Goal: Transaction & Acquisition: Download file/media

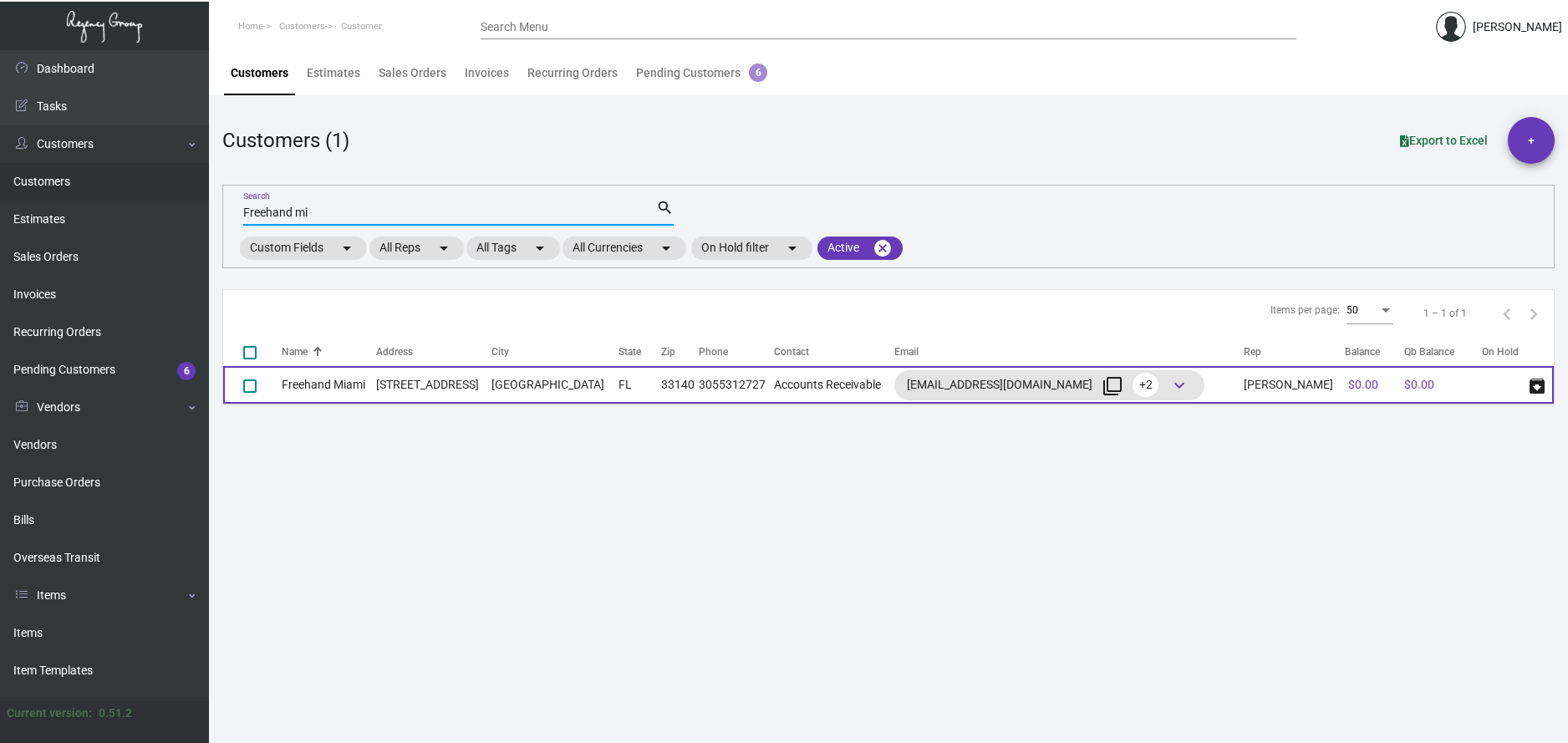
click at [383, 380] on td "[STREET_ADDRESS]" at bounding box center [434, 385] width 116 height 38
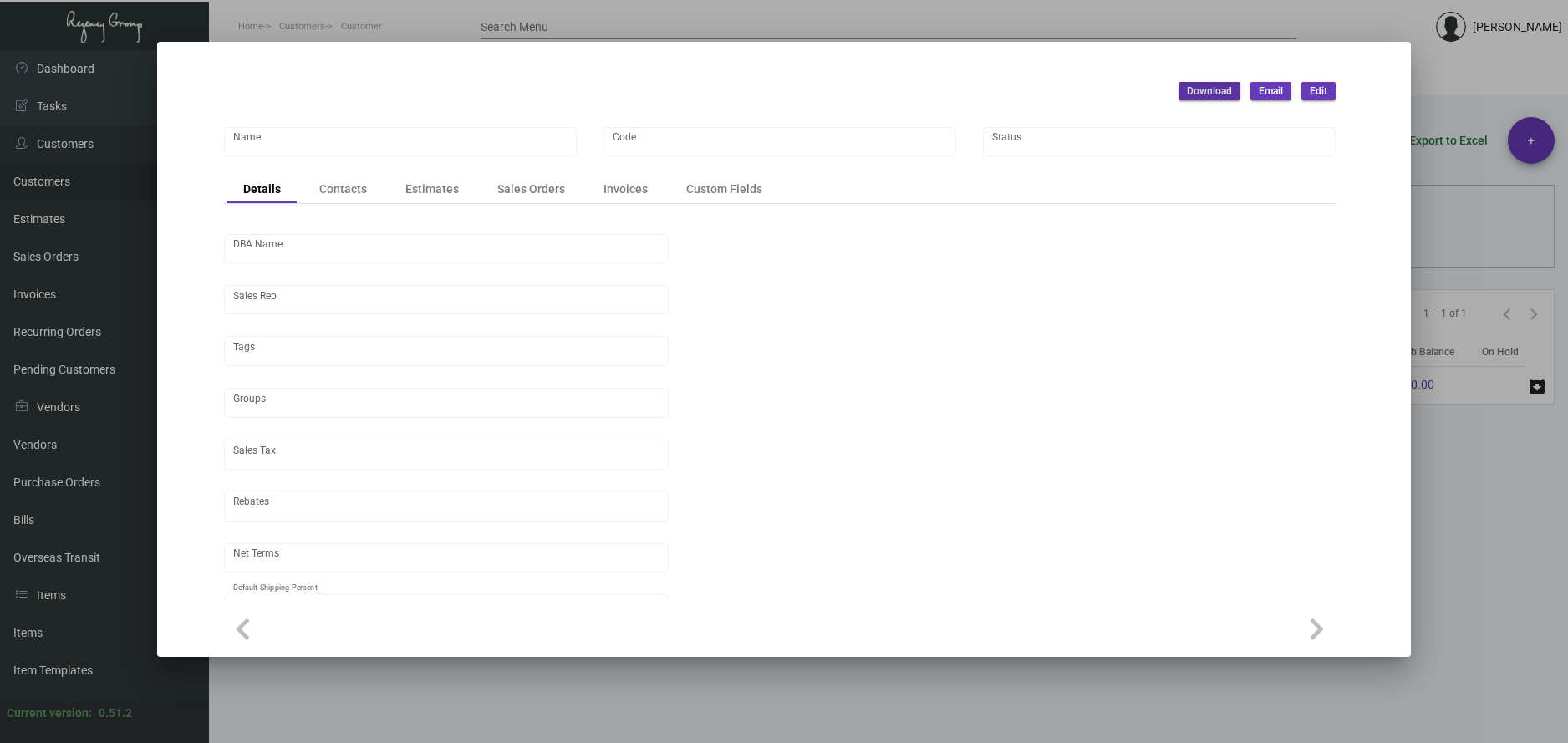
type input "Freehand Miami"
type input "645"
type input "[PERSON_NAME]"
type input "[GEOGRAPHIC_DATA]-[GEOGRAPHIC_DATA]"
type input "Net 30"
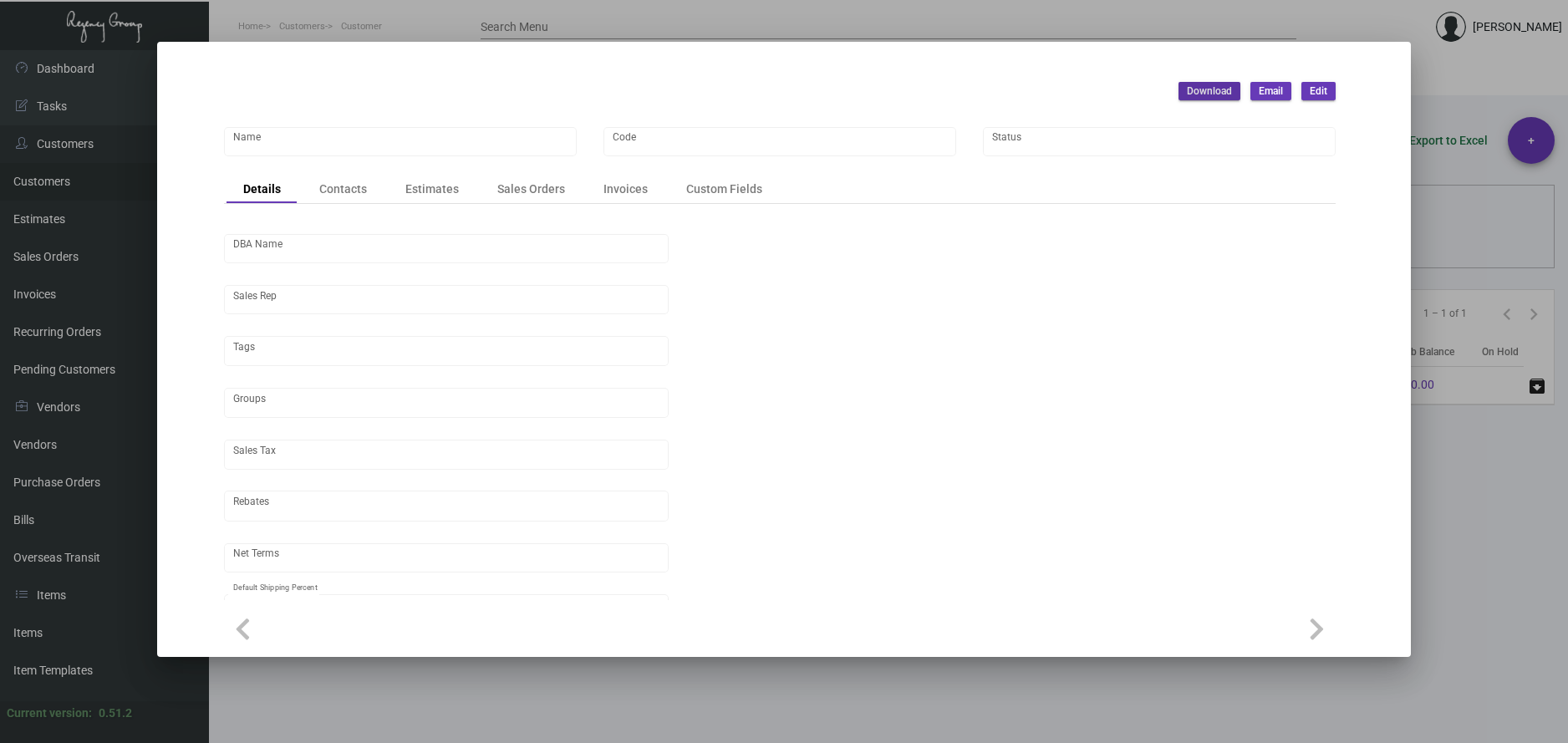
type input "United States Dollar $"
type input "$ 0.00"
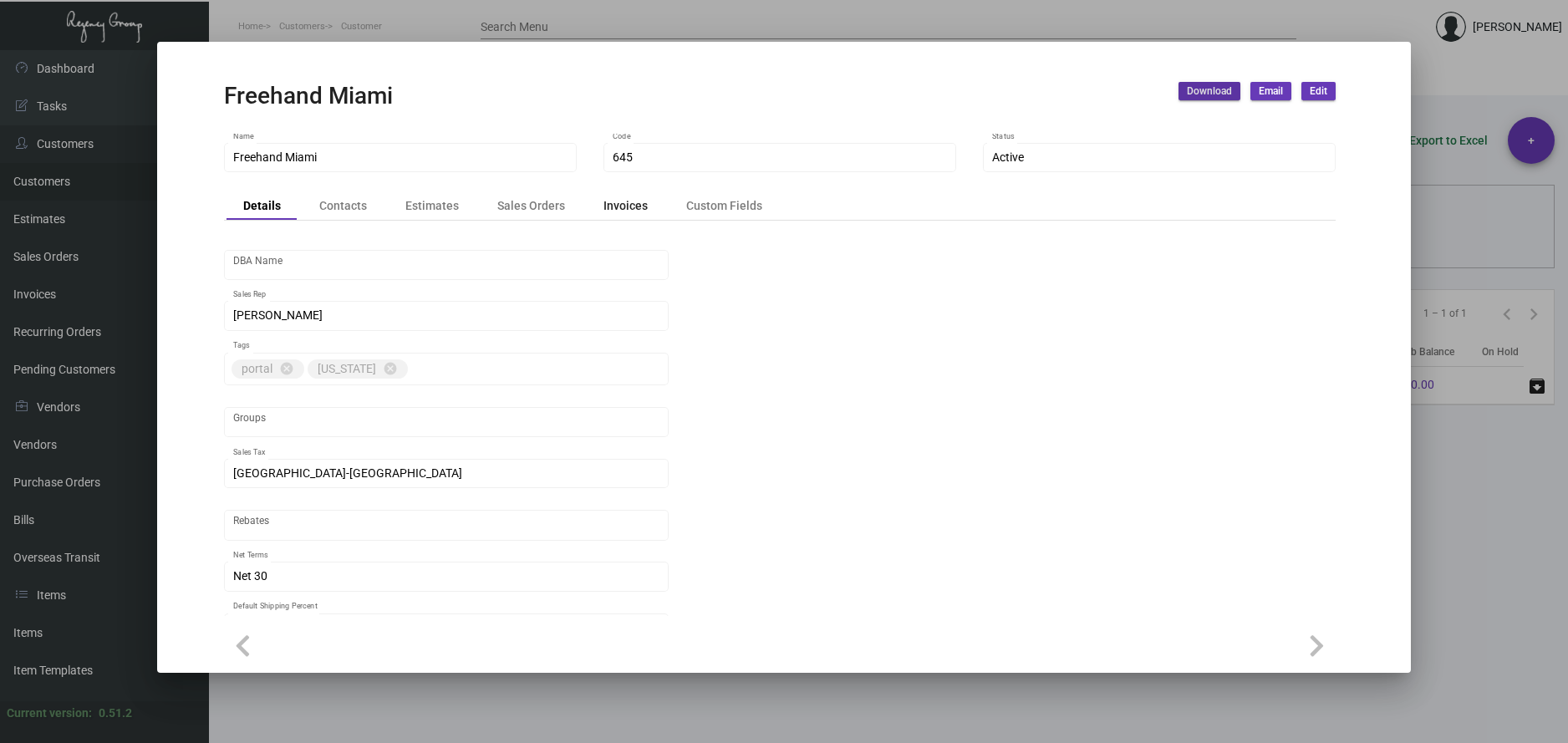
click at [637, 203] on div "Invoices" at bounding box center [625, 205] width 44 height 18
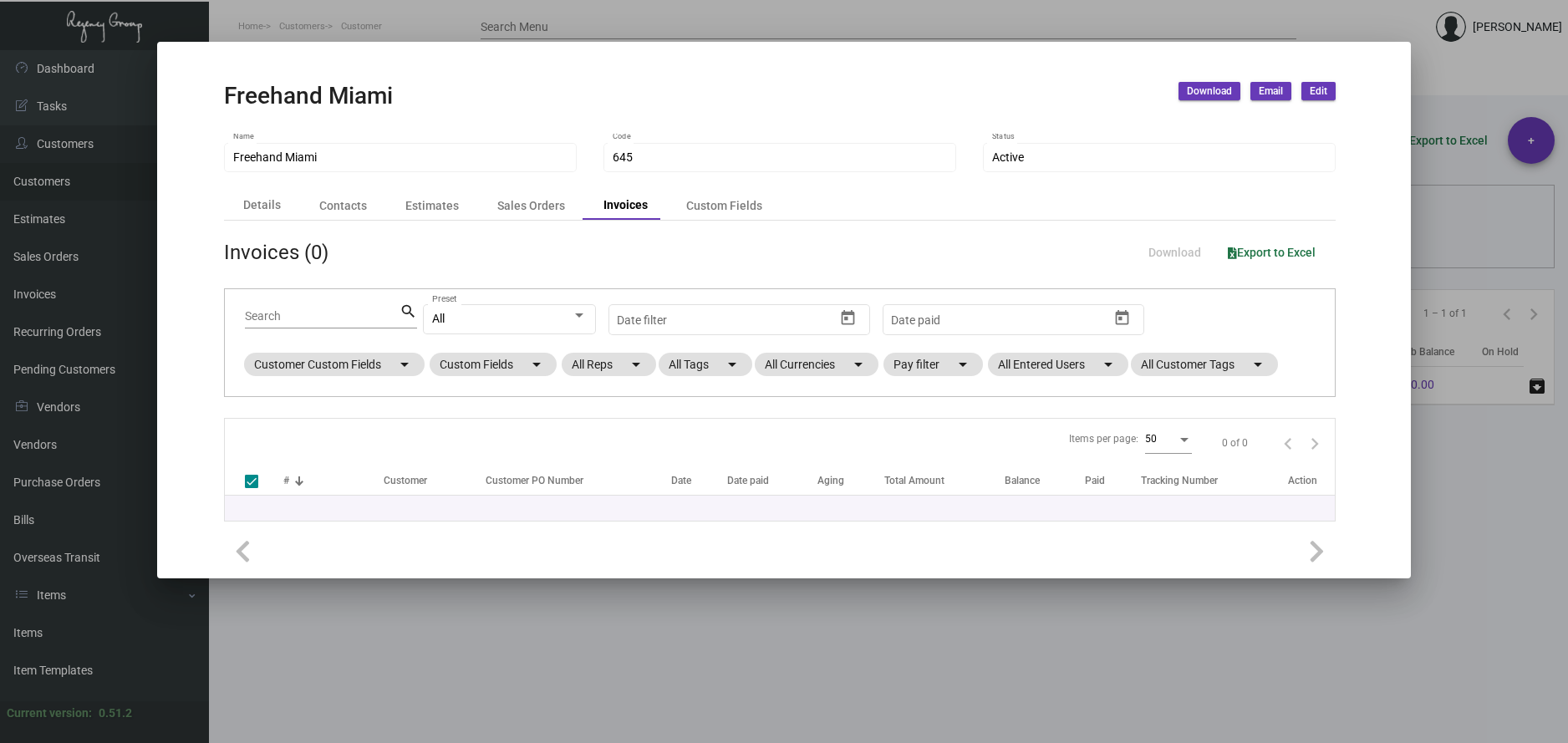
checkbox input "false"
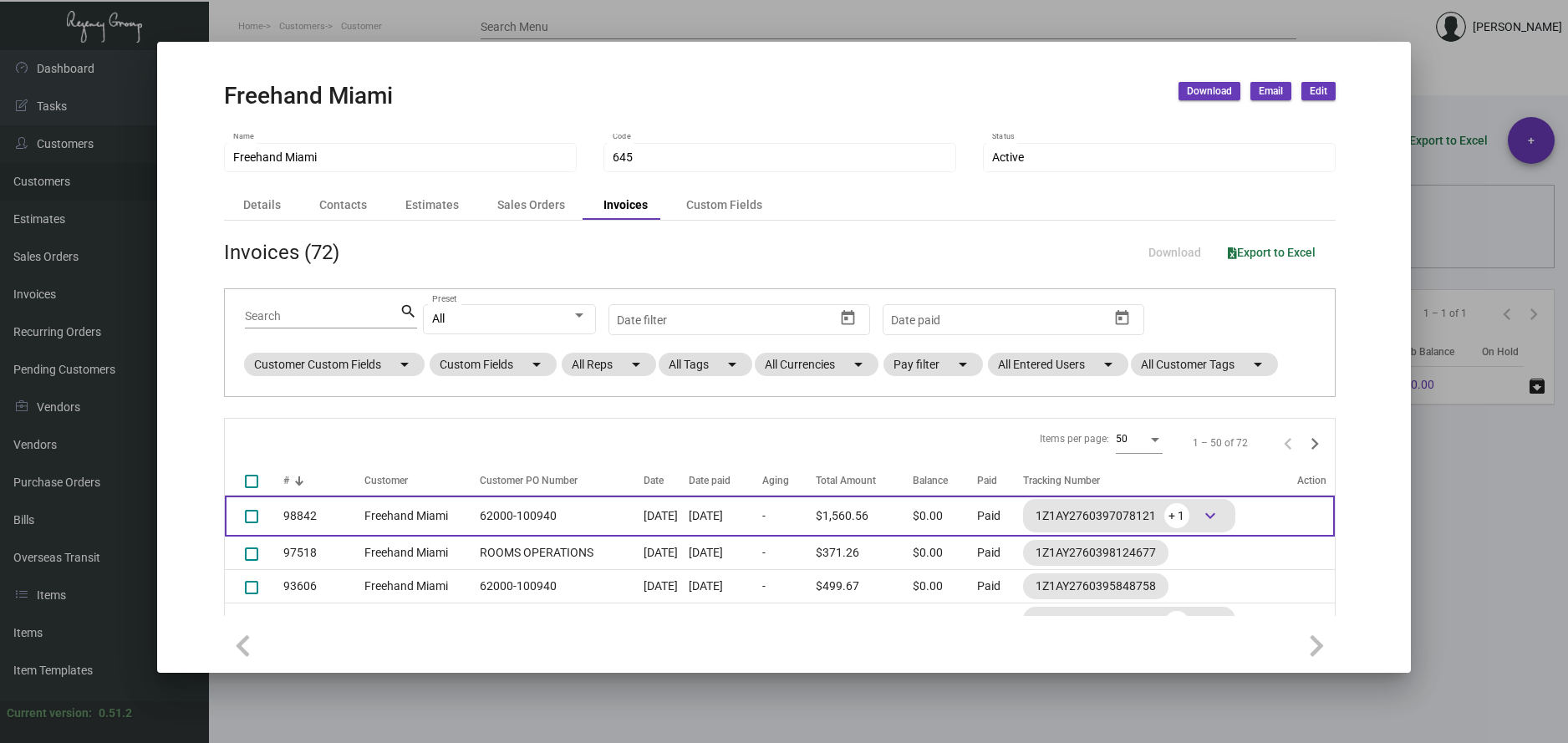
click at [481, 516] on td "62000-100940" at bounding box center [557, 515] width 172 height 41
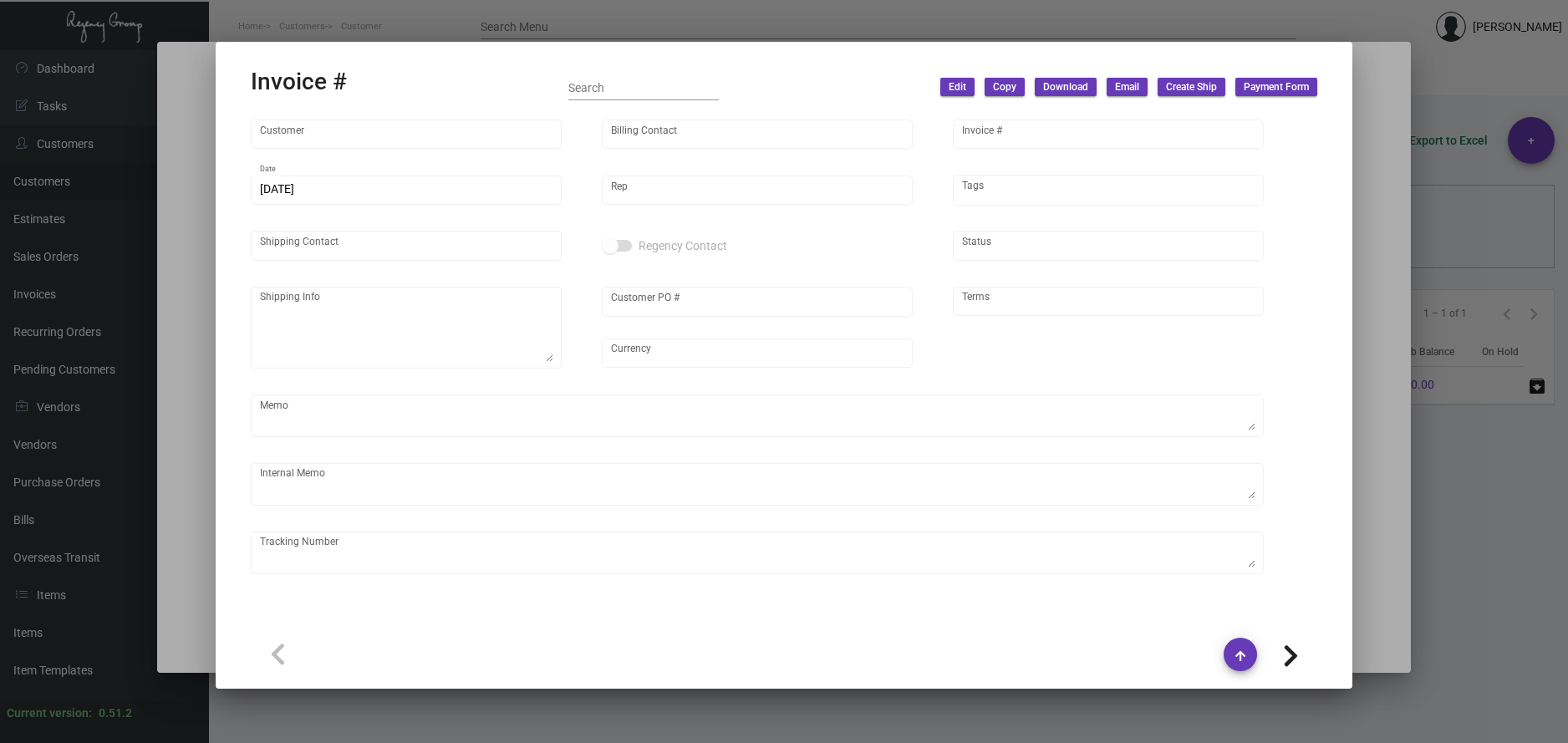
type input "Freehand Miami"
type input "Accounts Receivable"
type input "98842"
type input "[DATE]"
type input "[PERSON_NAME]"
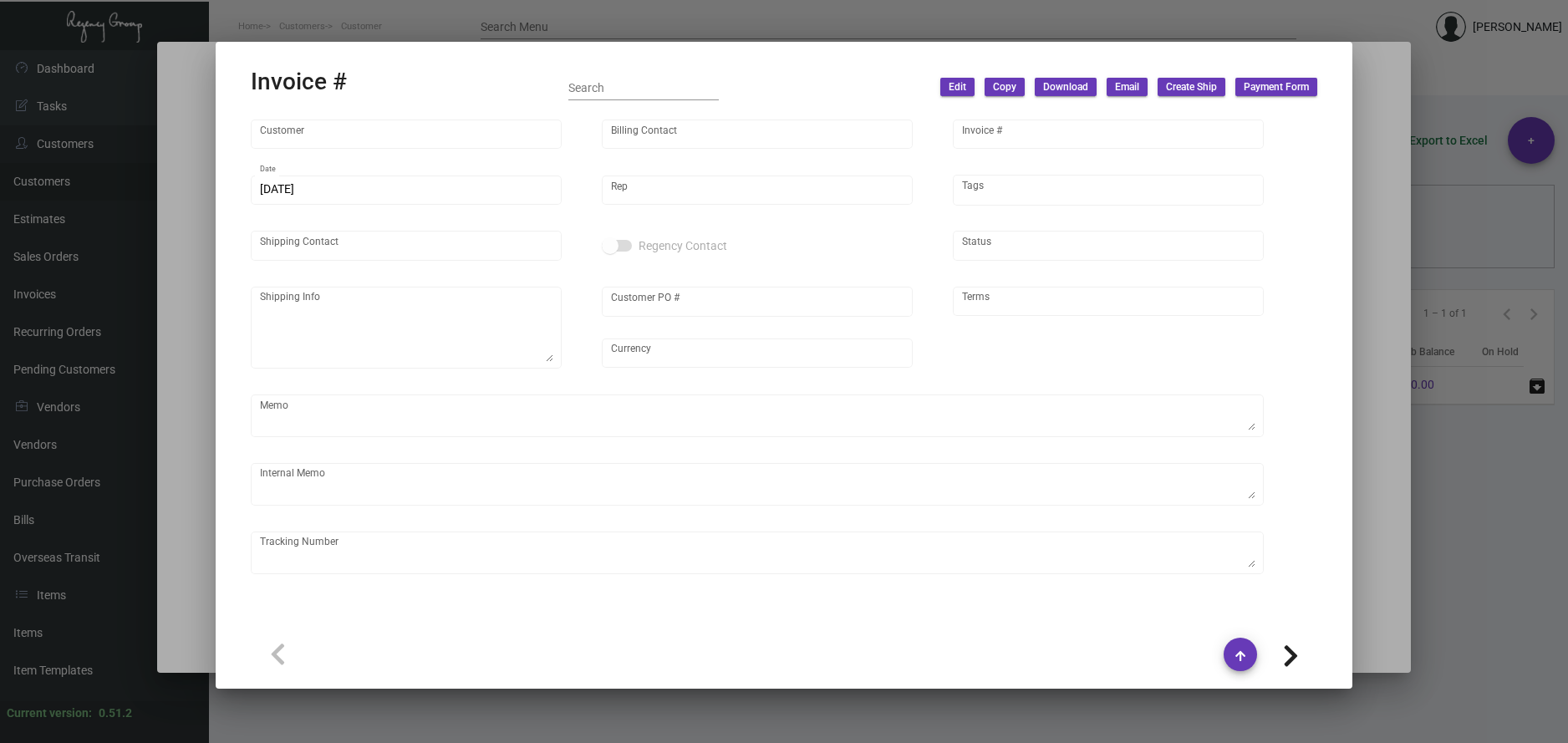
type input "[PERSON_NAME]"
type textarea "Freehand Miami - [PERSON_NAME] [STREET_ADDRESS]"
type input "62000-100940"
type input "United States Dollar $"
type input "Net 30"
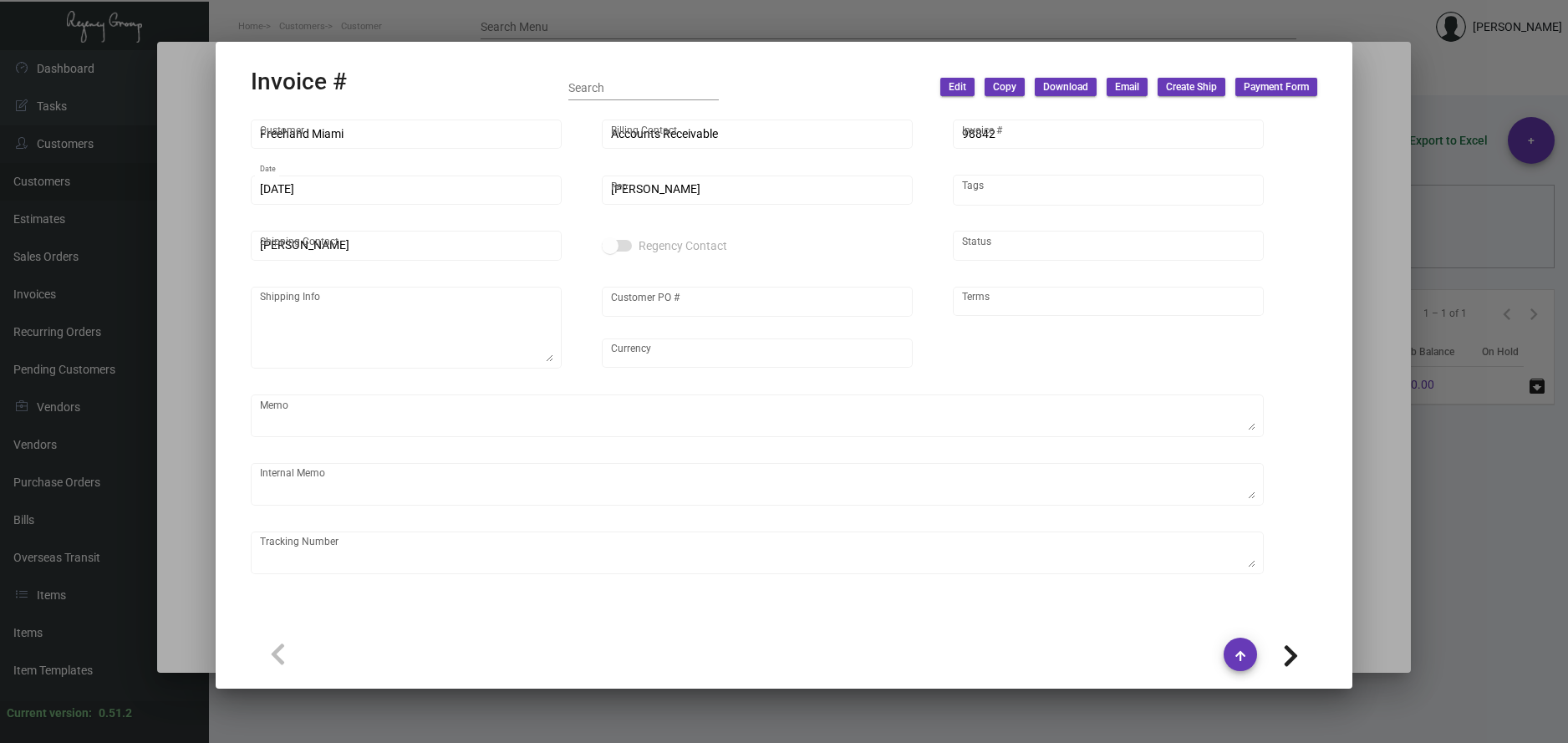
type textarea "26.95"
type input "$ 68.47"
type input "[DATE]"
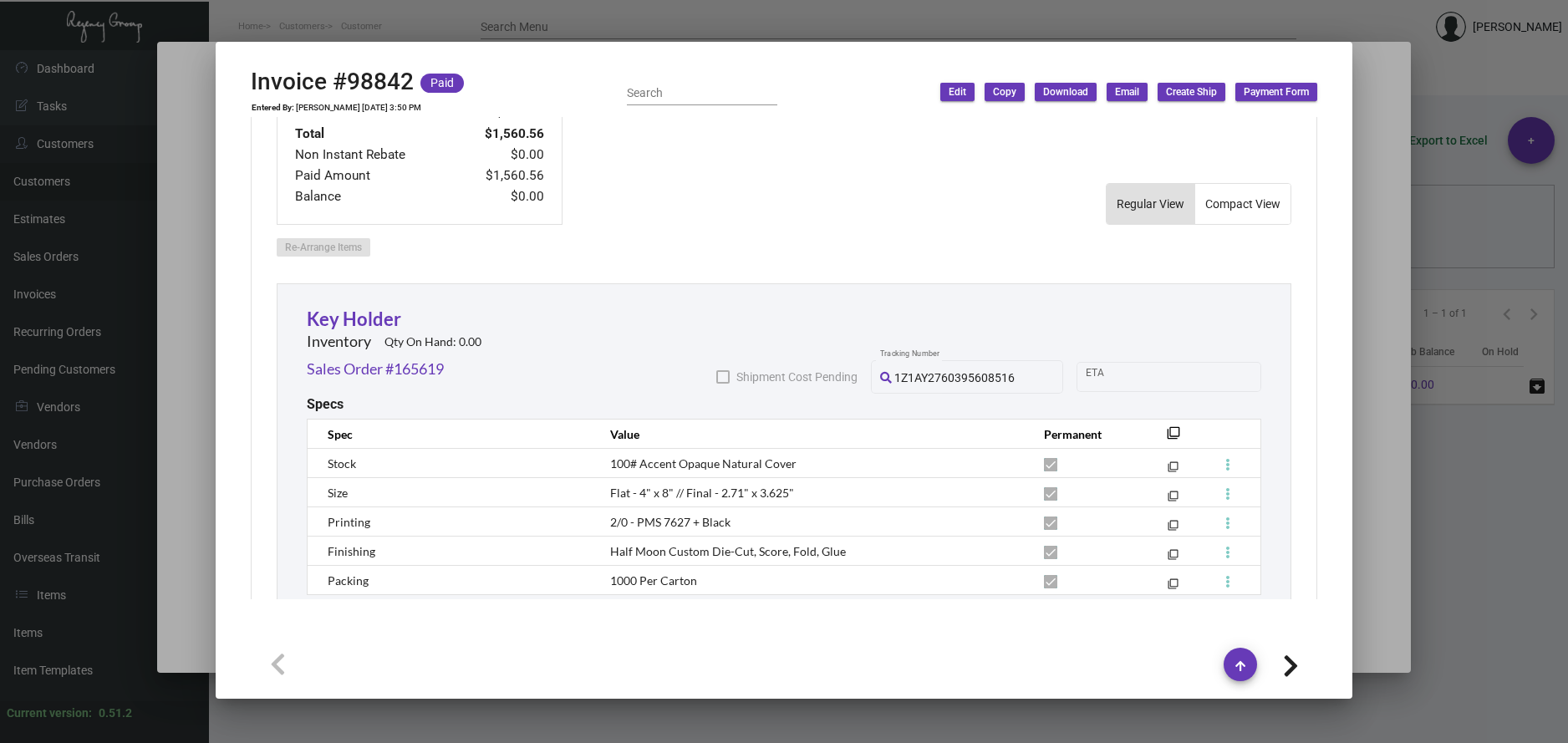
scroll to position [452, 0]
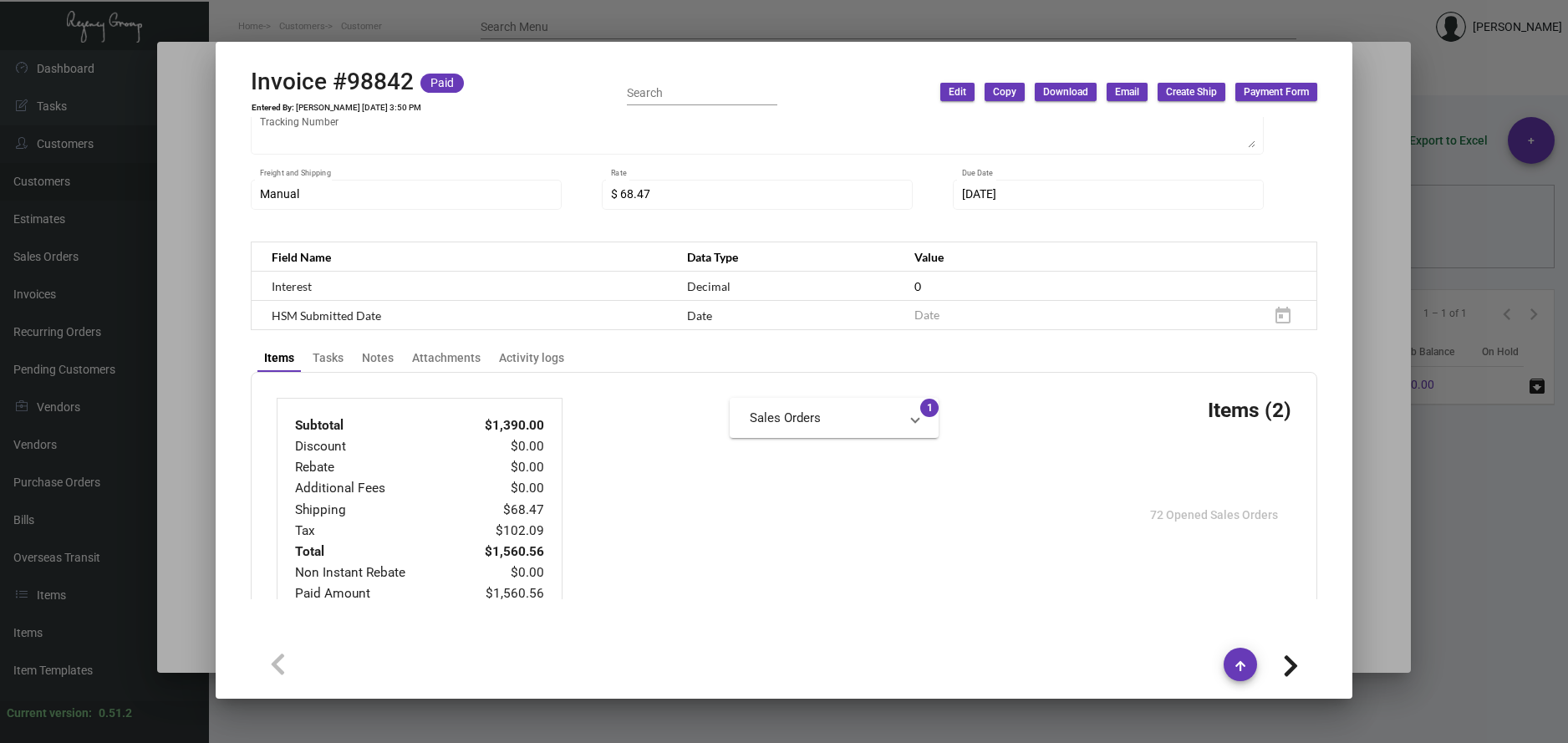
click at [906, 27] on div at bounding box center [784, 371] width 1568 height 743
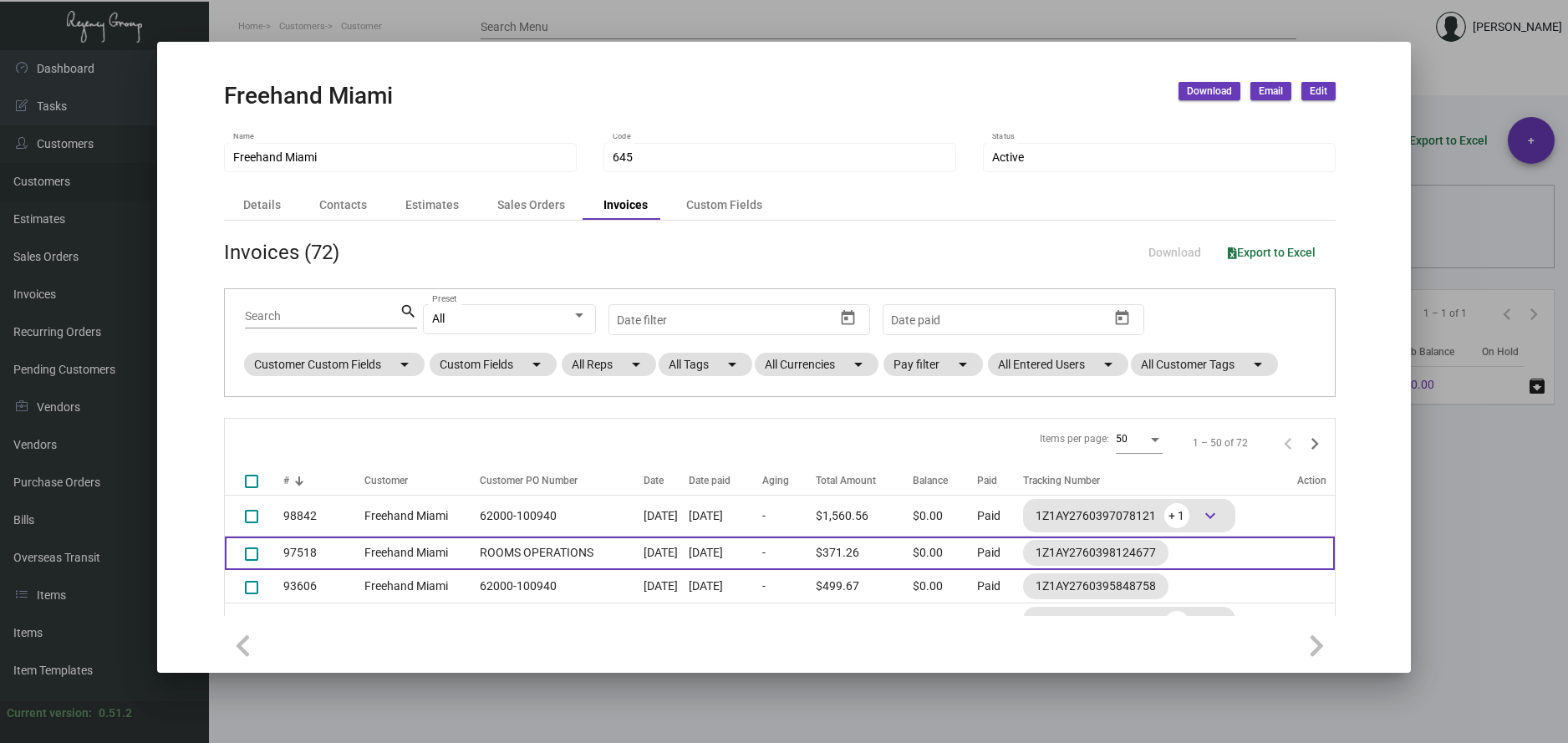
click at [490, 562] on td "ROOMS OPERATIONS" at bounding box center [557, 553] width 172 height 33
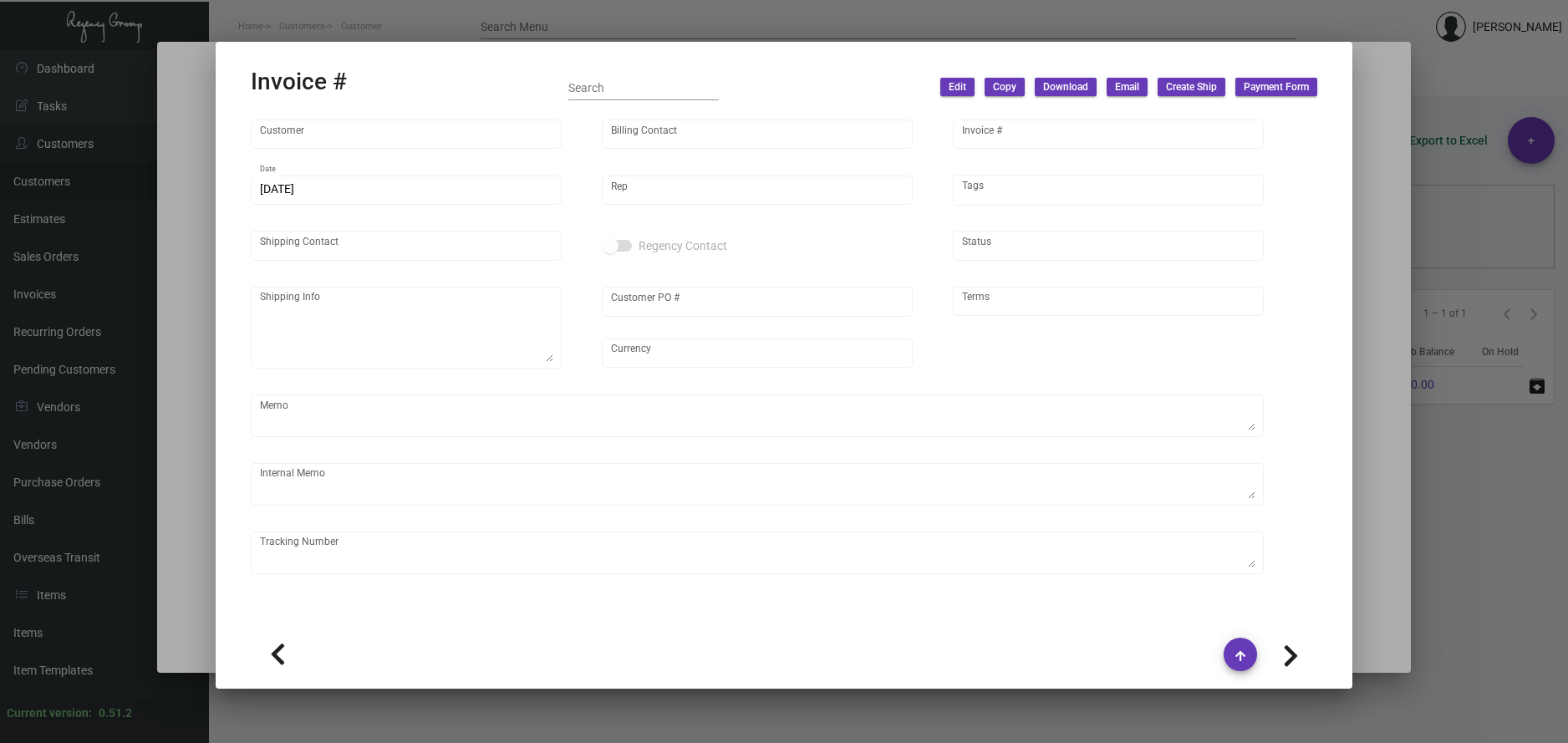
type input "Freehand Miami"
type input "Accounts Receivable"
type input "97518"
type input "[DATE]"
type input "[PERSON_NAME]"
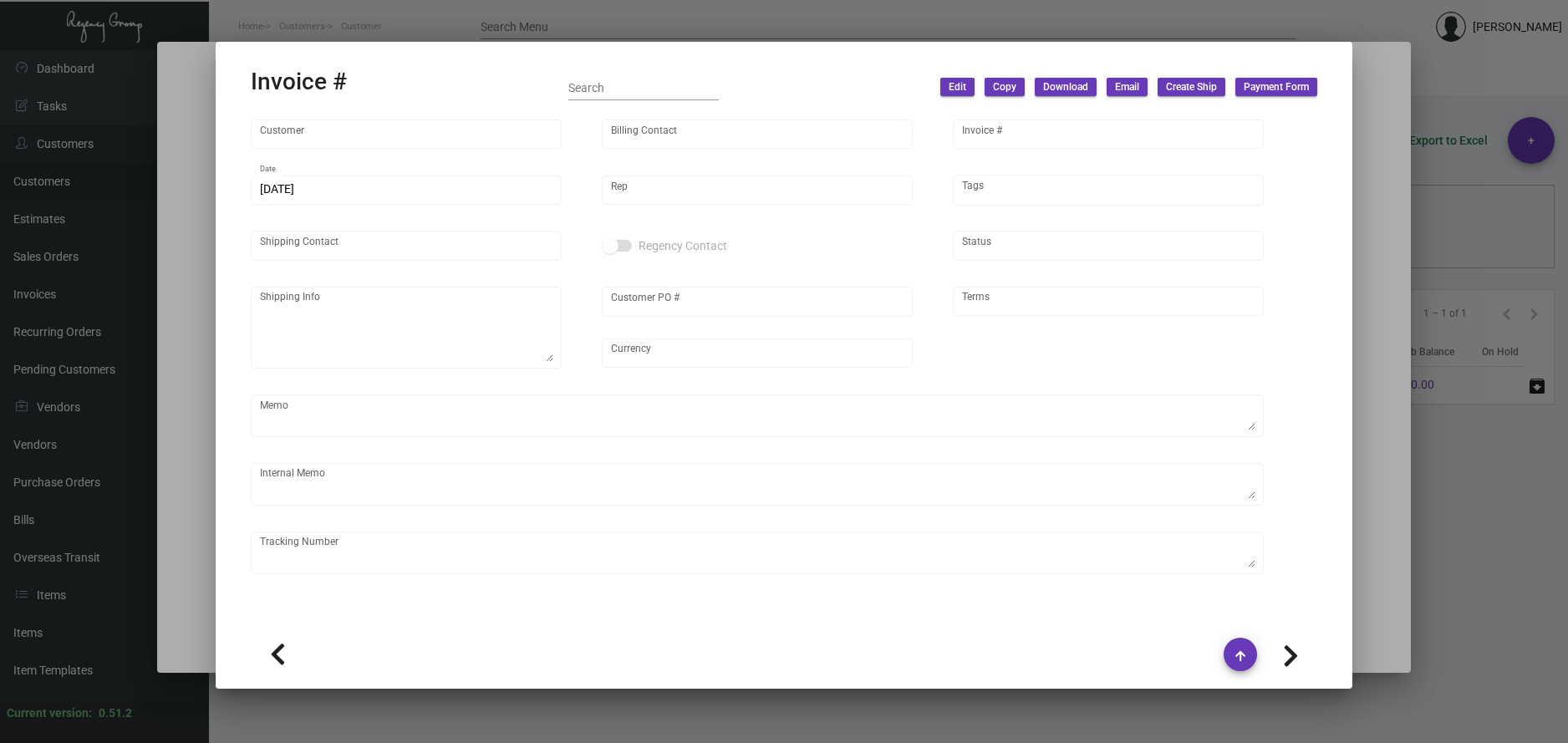
type input "[PERSON_NAME]"
type textarea "Freehand Miami - [PERSON_NAME] [STREET_ADDRESS]"
type input "ROOMS OPERATIONS"
type input "United States Dollar $"
type input "Net 30"
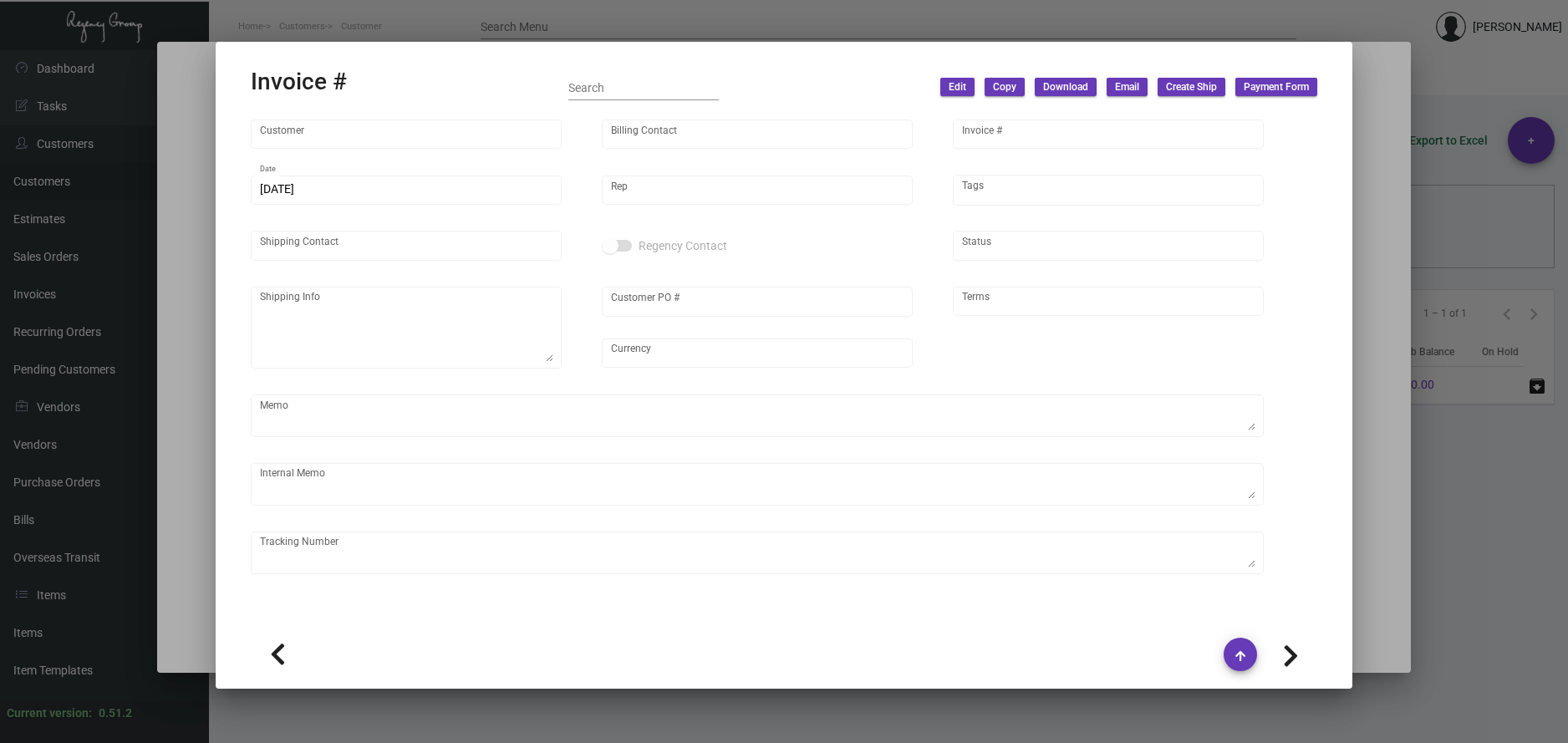
type textarea "8.35"
type input "$ 36.97"
type input "[DATE]"
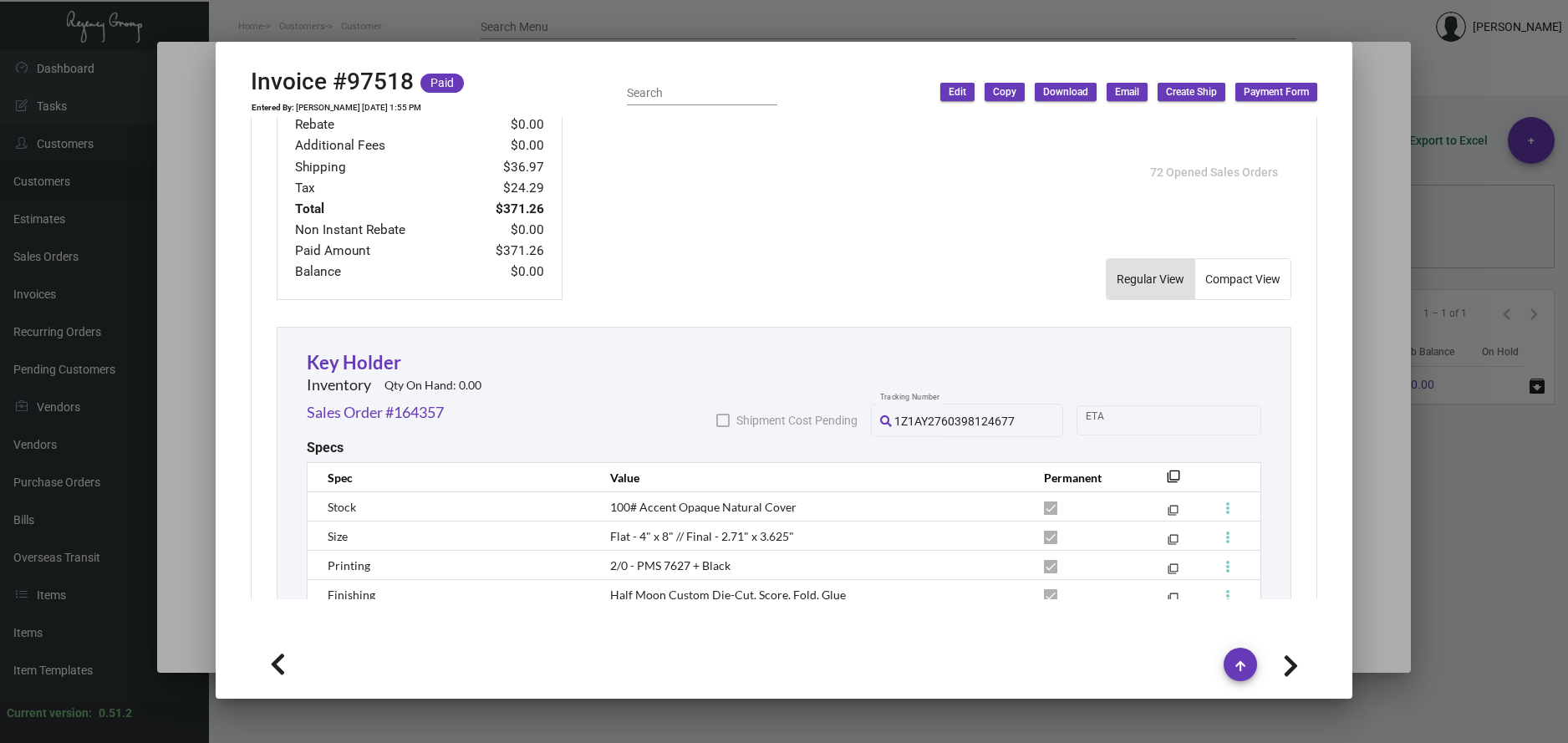
scroll to position [968, 0]
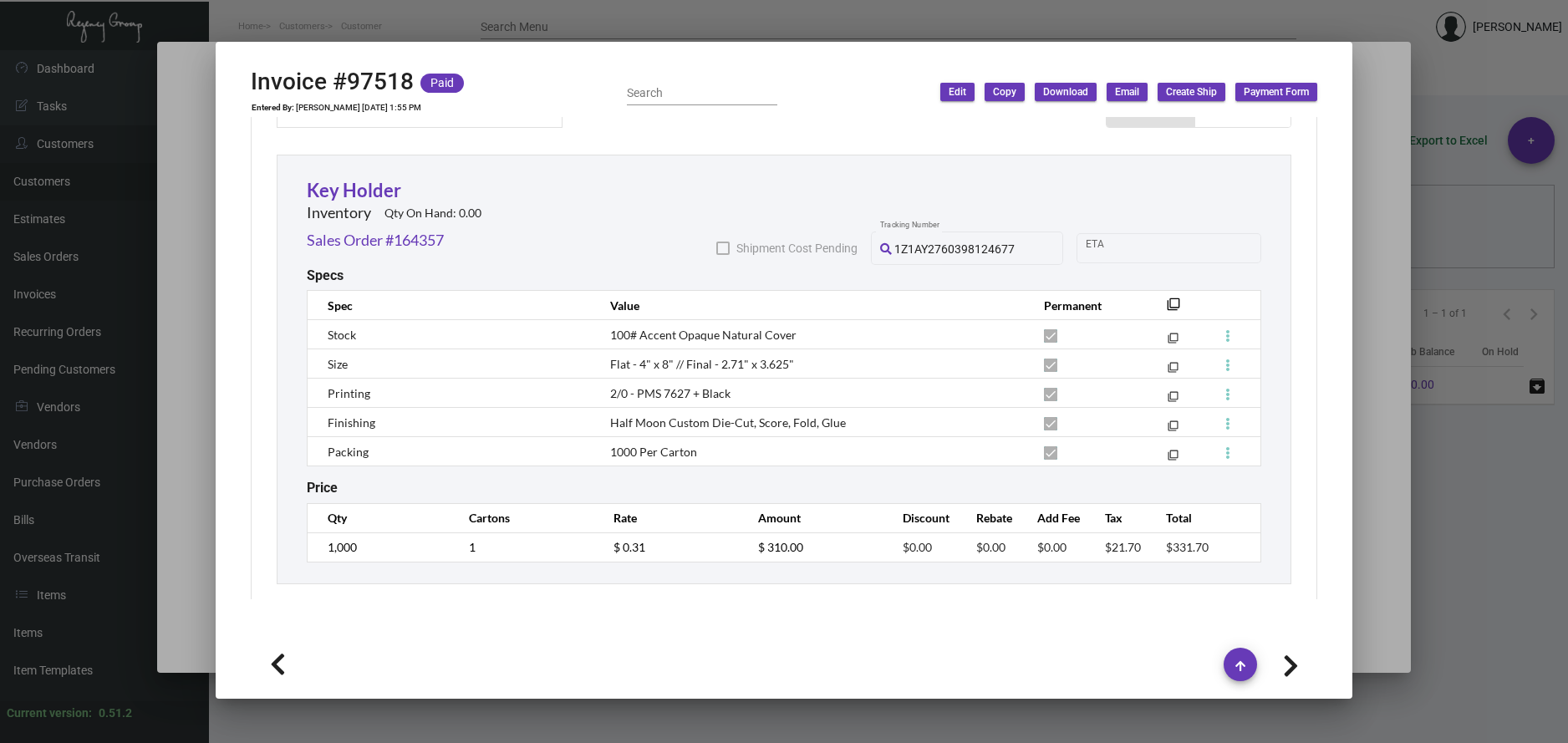
click at [805, 25] on div at bounding box center [784, 371] width 1568 height 743
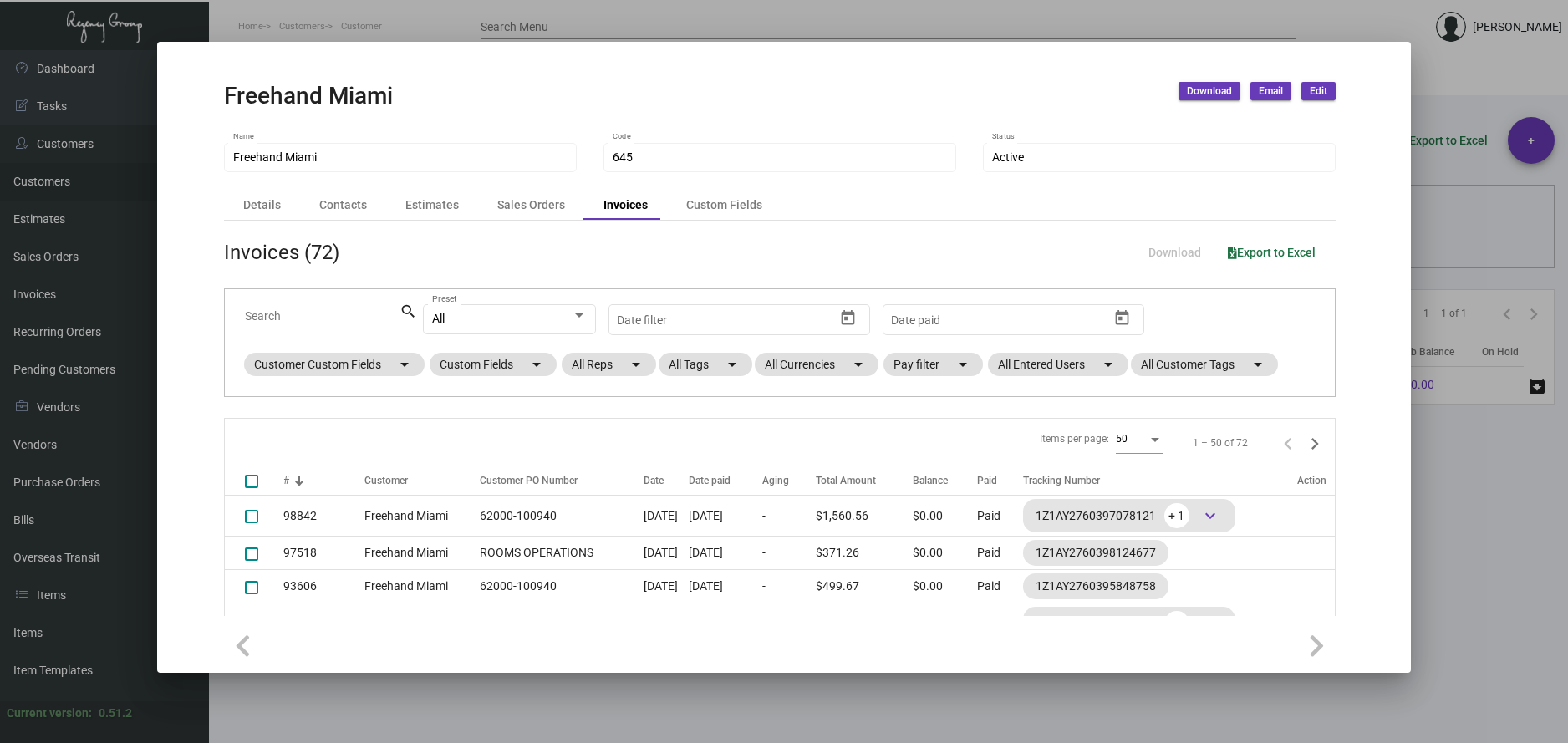
click at [805, 25] on div at bounding box center [784, 371] width 1568 height 743
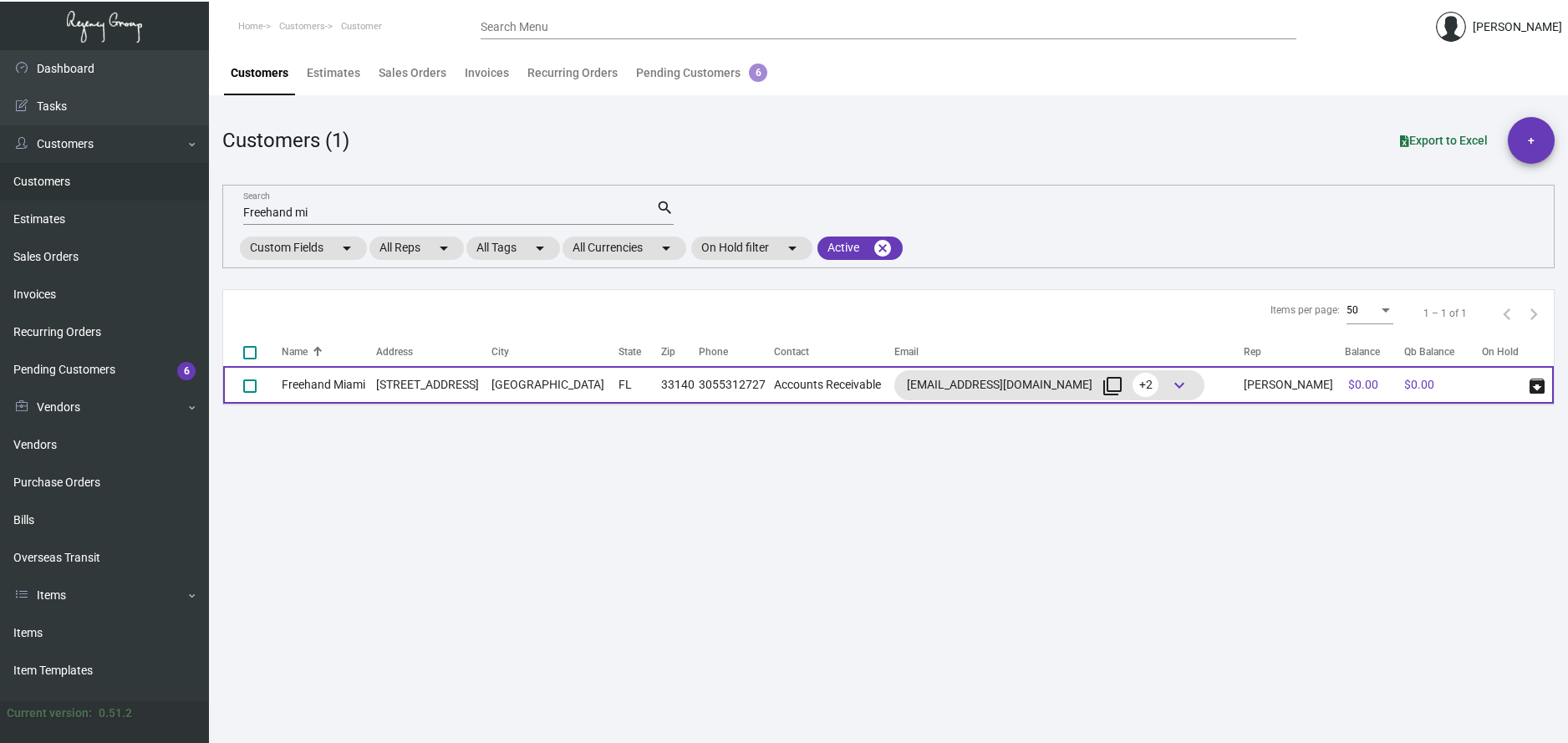
click at [385, 389] on td "[STREET_ADDRESS]" at bounding box center [434, 385] width 116 height 38
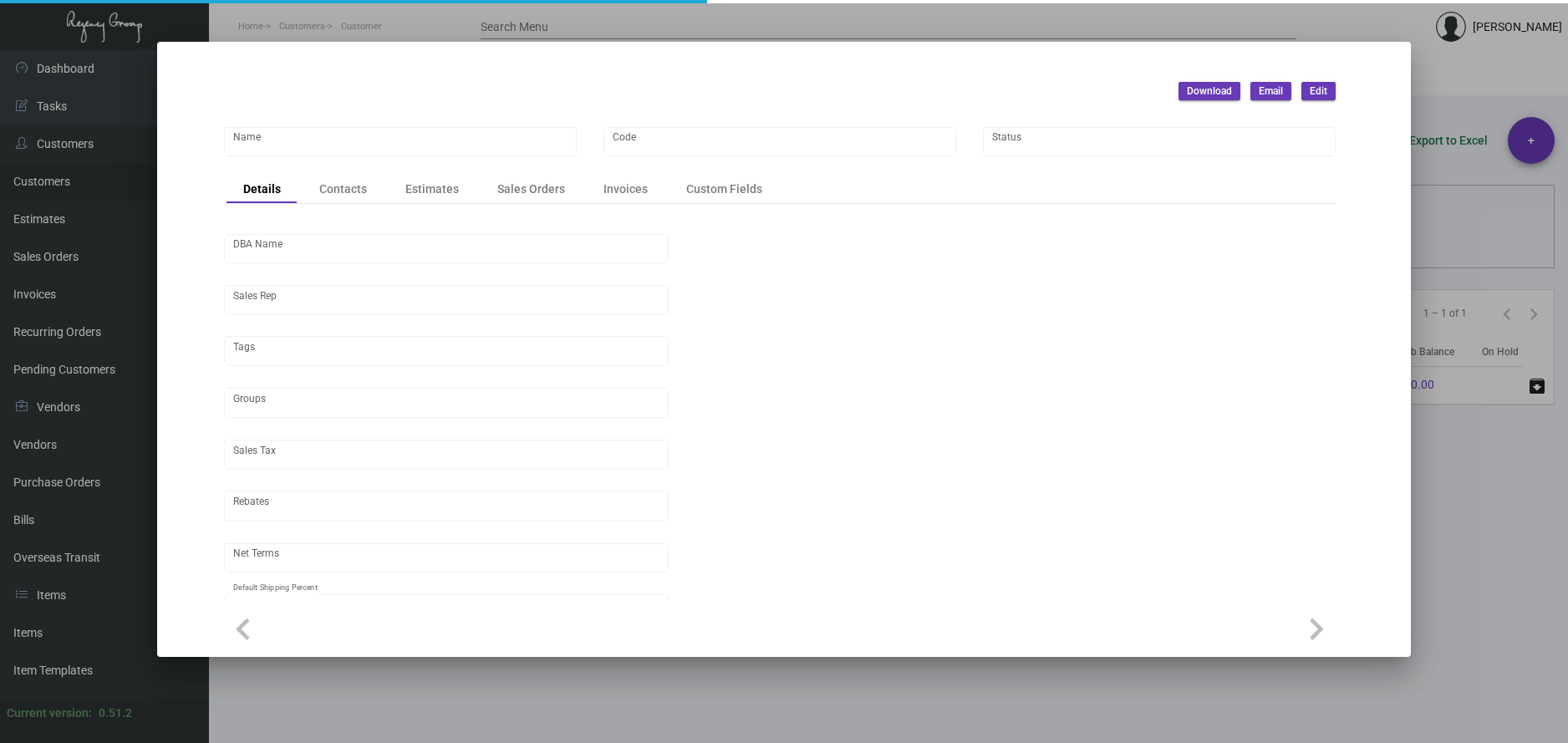
type input "Freehand Miami"
type input "645"
type input "[PERSON_NAME]"
type input "[GEOGRAPHIC_DATA]-[GEOGRAPHIC_DATA]"
type input "Net 30"
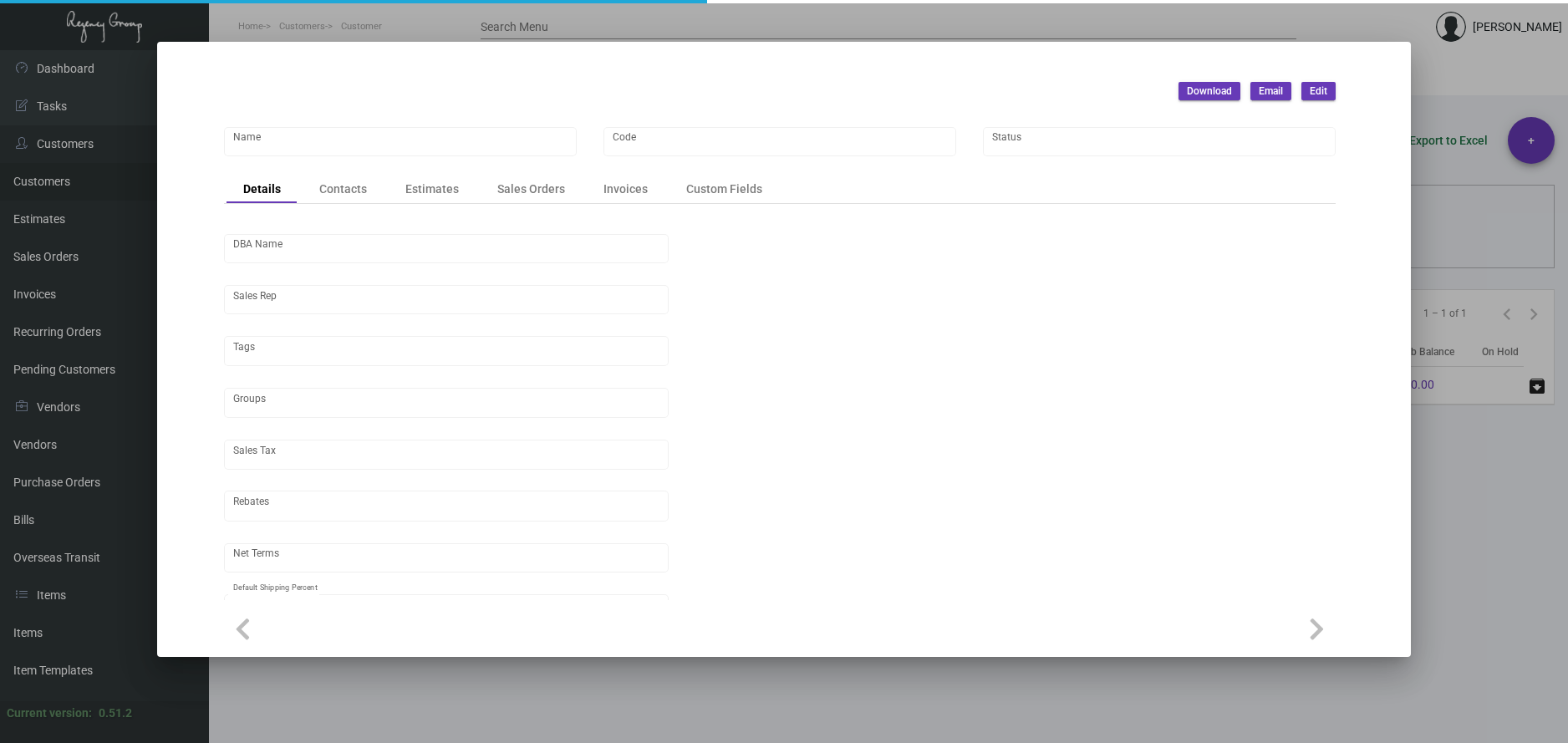
type input "United States Dollar $"
type input "$ 0.00"
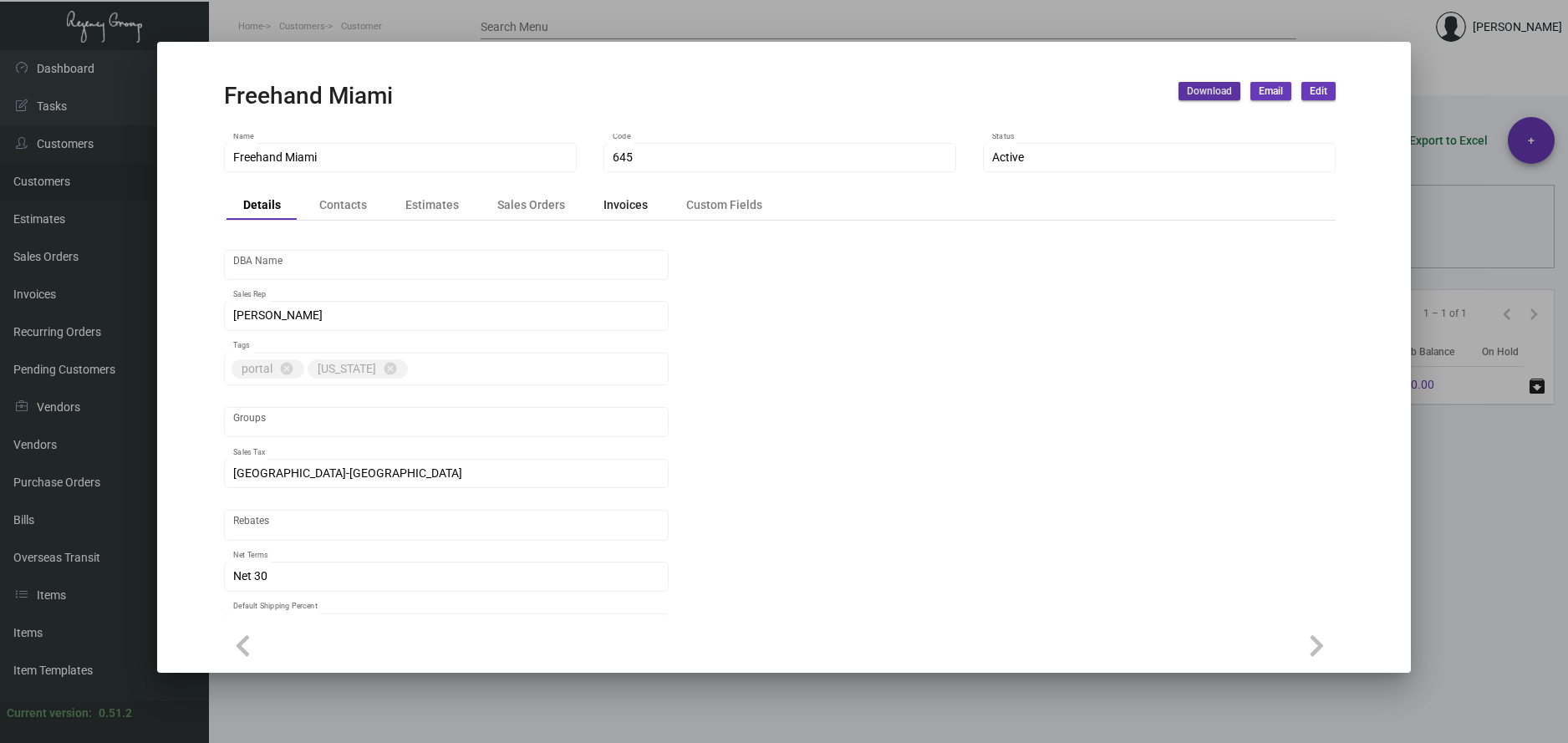
click at [610, 209] on div "Invoices" at bounding box center [625, 205] width 44 height 18
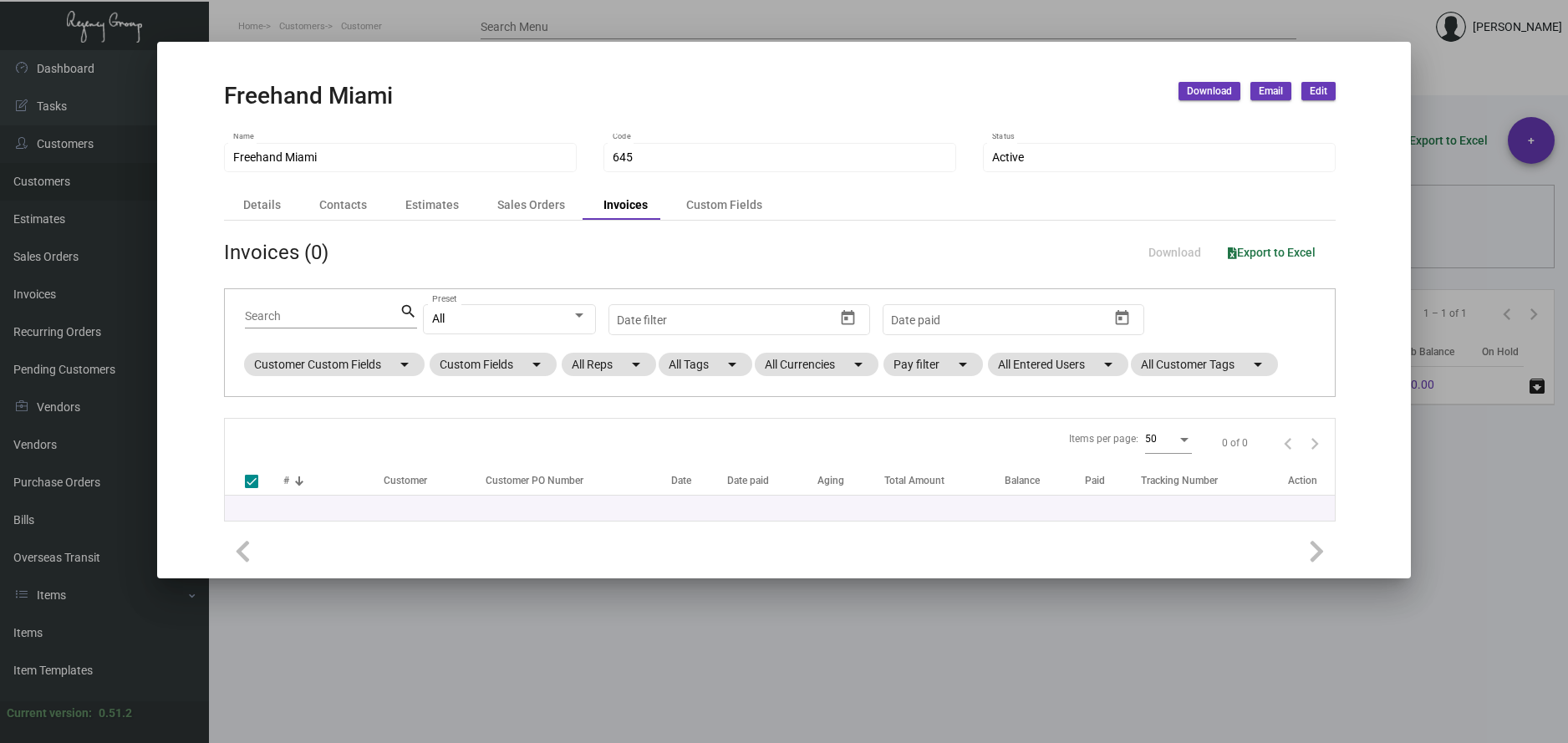
checkbox input "false"
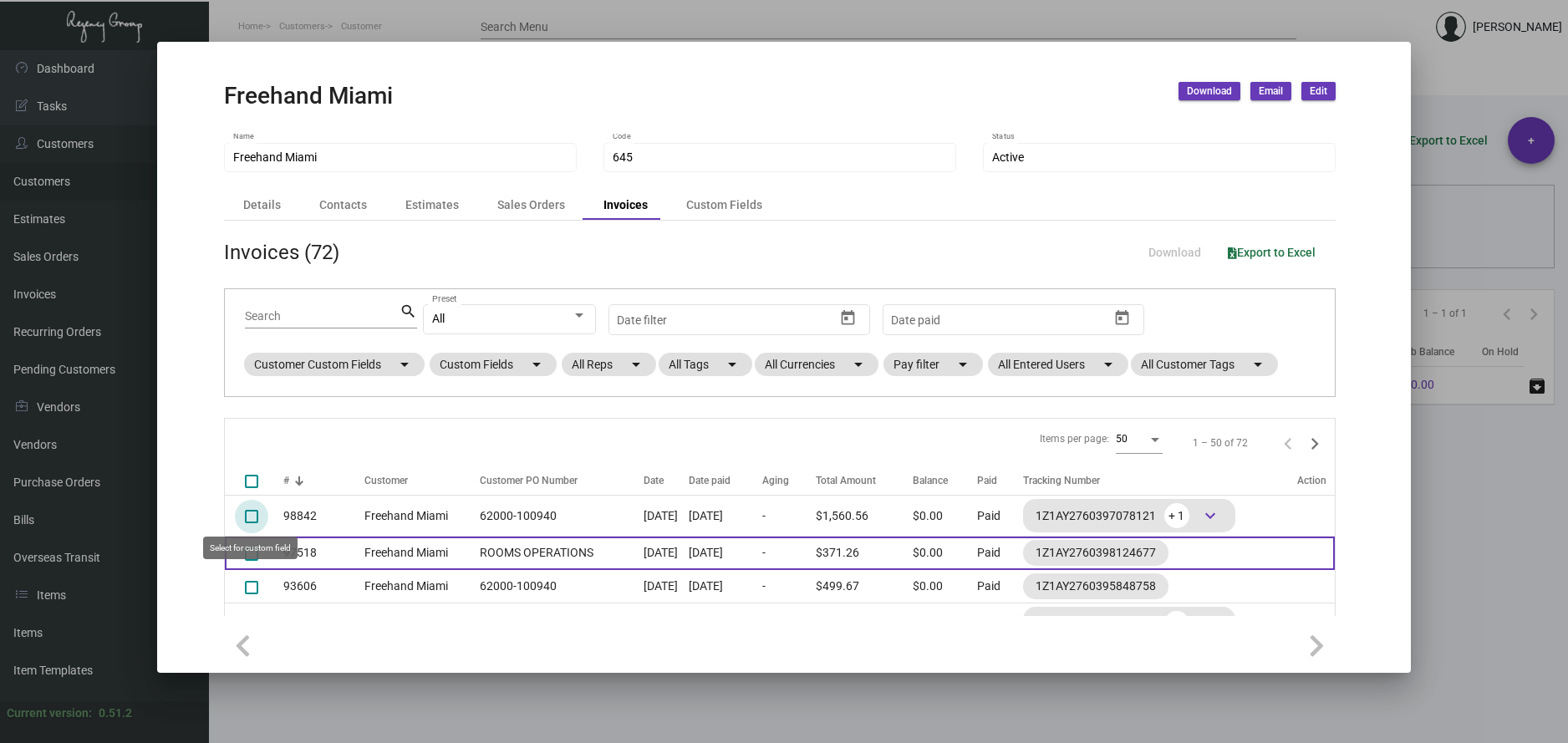
drag, startPoint x: 250, startPoint y: 521, endPoint x: 260, endPoint y: 552, distance: 32.6
click at [251, 522] on span at bounding box center [251, 516] width 13 height 13
click at [251, 523] on input "select row 1" at bounding box center [251, 523] width 1 height 1
checkbox input "true"
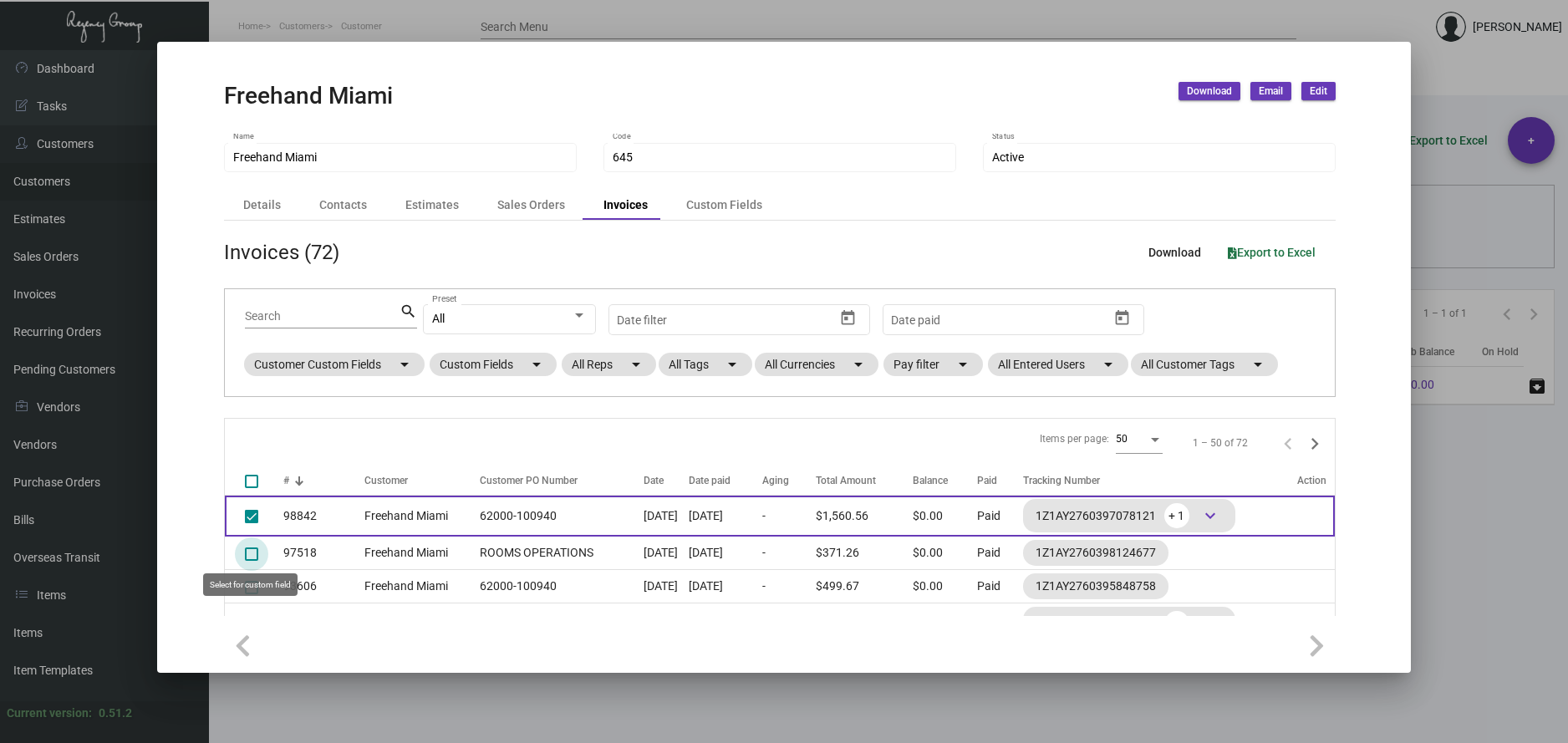
drag, startPoint x: 250, startPoint y: 556, endPoint x: 391, endPoint y: 531, distance: 143.2
click at [252, 556] on span at bounding box center [251, 554] width 13 height 13
click at [252, 561] on input "select row 2" at bounding box center [251, 561] width 1 height 1
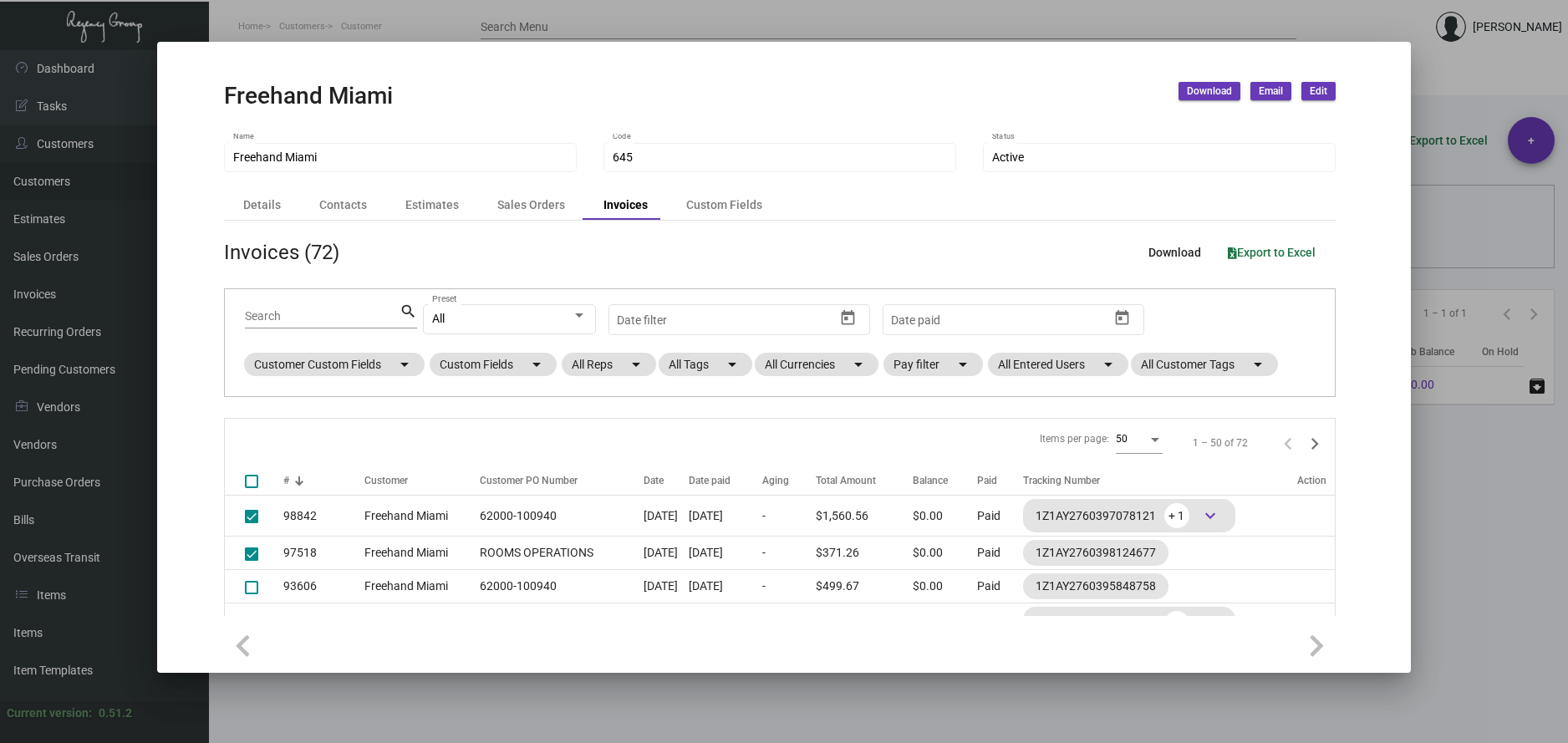
click at [1218, 93] on span "Download" at bounding box center [1210, 91] width 45 height 14
click at [1217, 172] on button "Invoices" at bounding box center [1256, 167] width 155 height 41
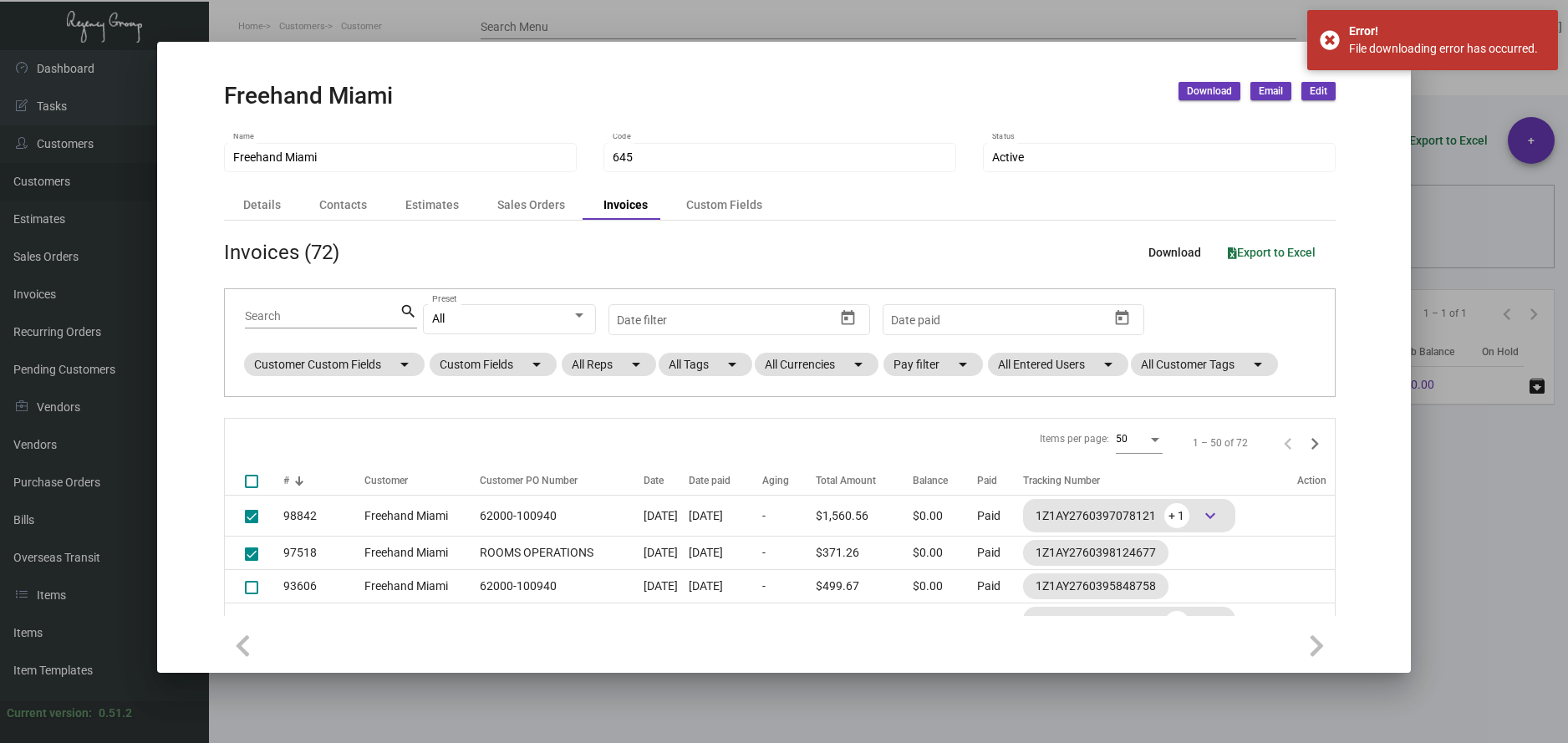
click at [1237, 138] on div "Freehand Miami Name 645 Code Active Status Details Contacts Estimates Sales Ord…" at bounding box center [780, 376] width 1152 height 483
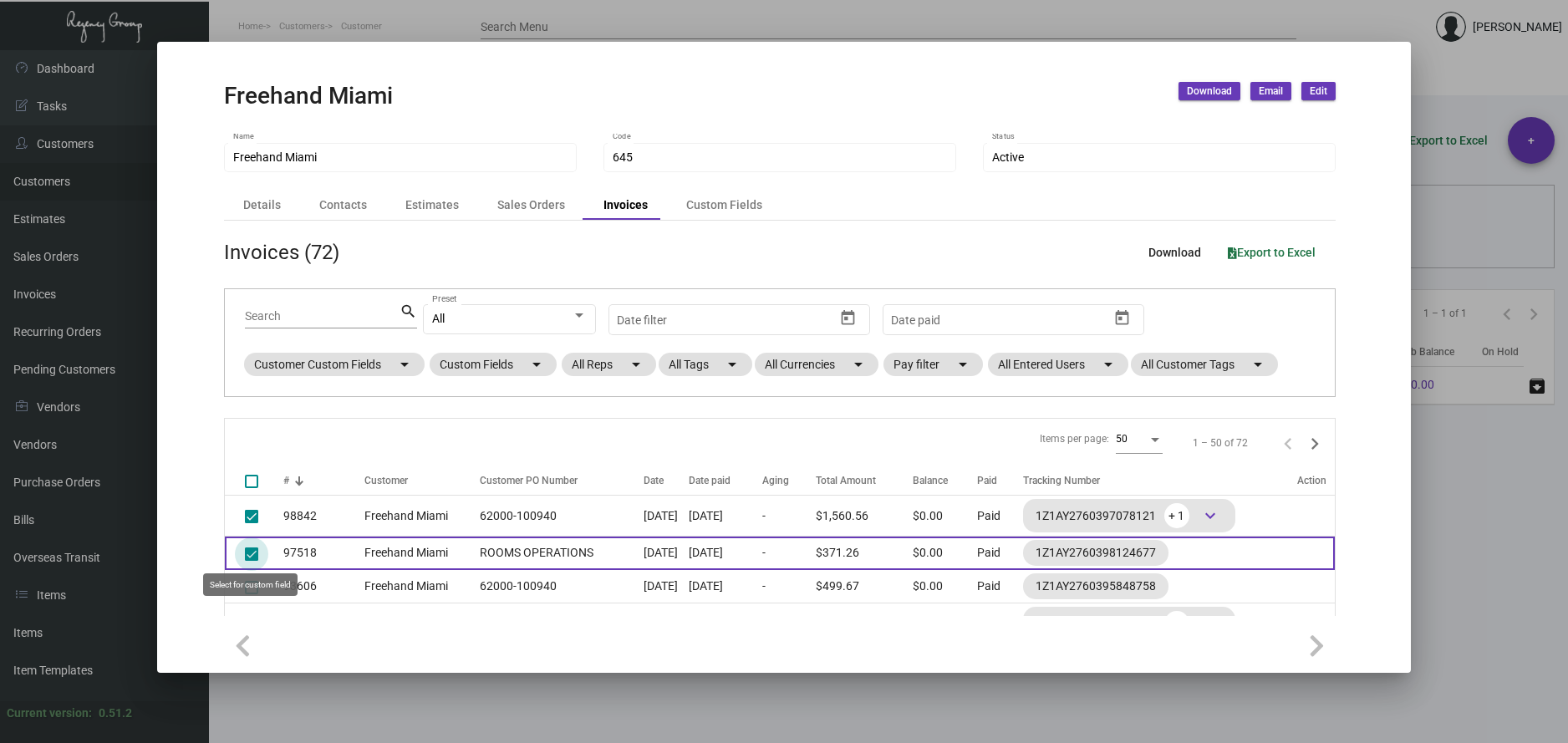
click at [248, 551] on span at bounding box center [251, 554] width 13 height 13
click at [251, 561] on input "deselect row 2" at bounding box center [251, 561] width 1 height 1
checkbox input "false"
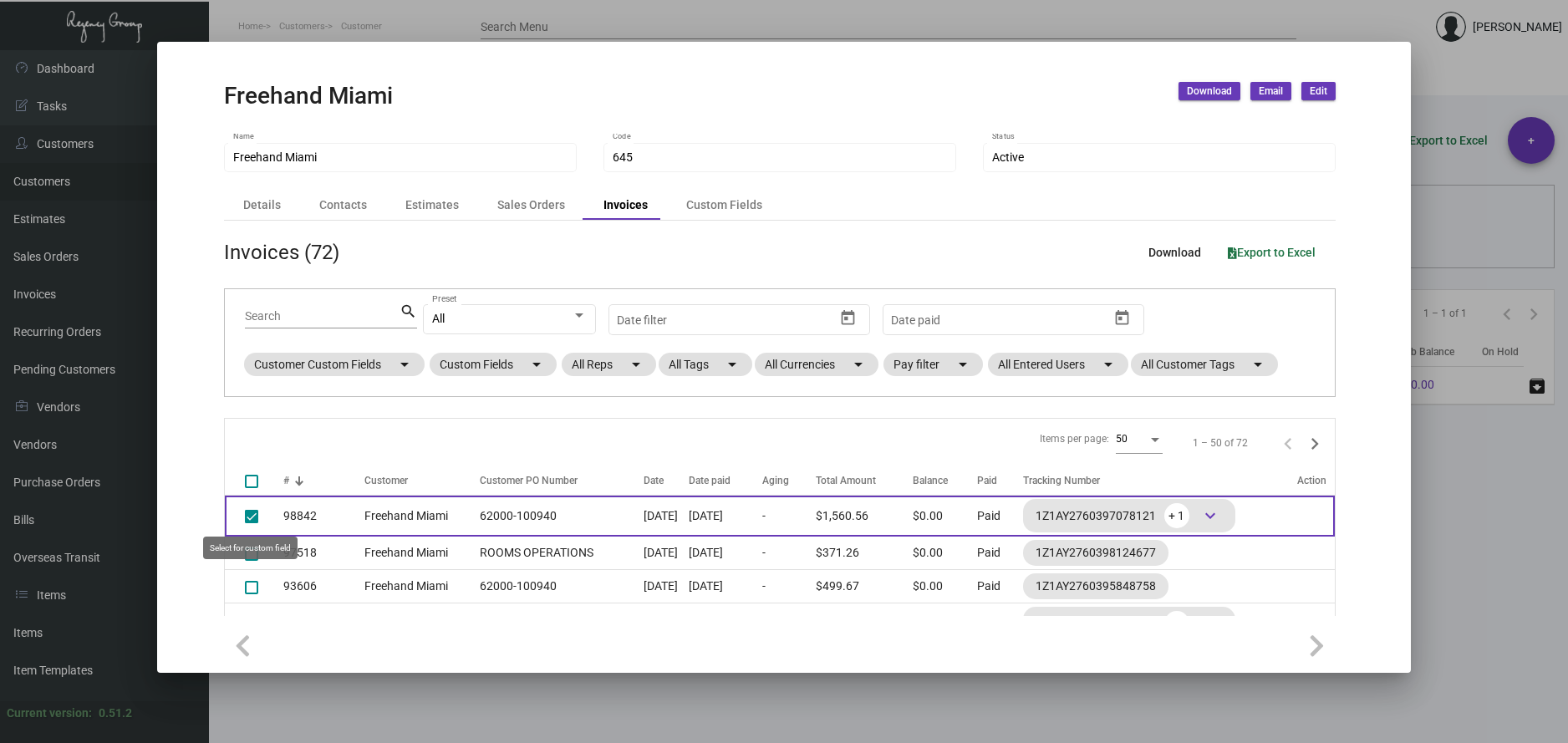
drag, startPoint x: 247, startPoint y: 512, endPoint x: 311, endPoint y: 510, distance: 64.0
click at [250, 512] on span at bounding box center [251, 516] width 13 height 13
click at [251, 523] on input "deselect row 1" at bounding box center [251, 523] width 1 height 1
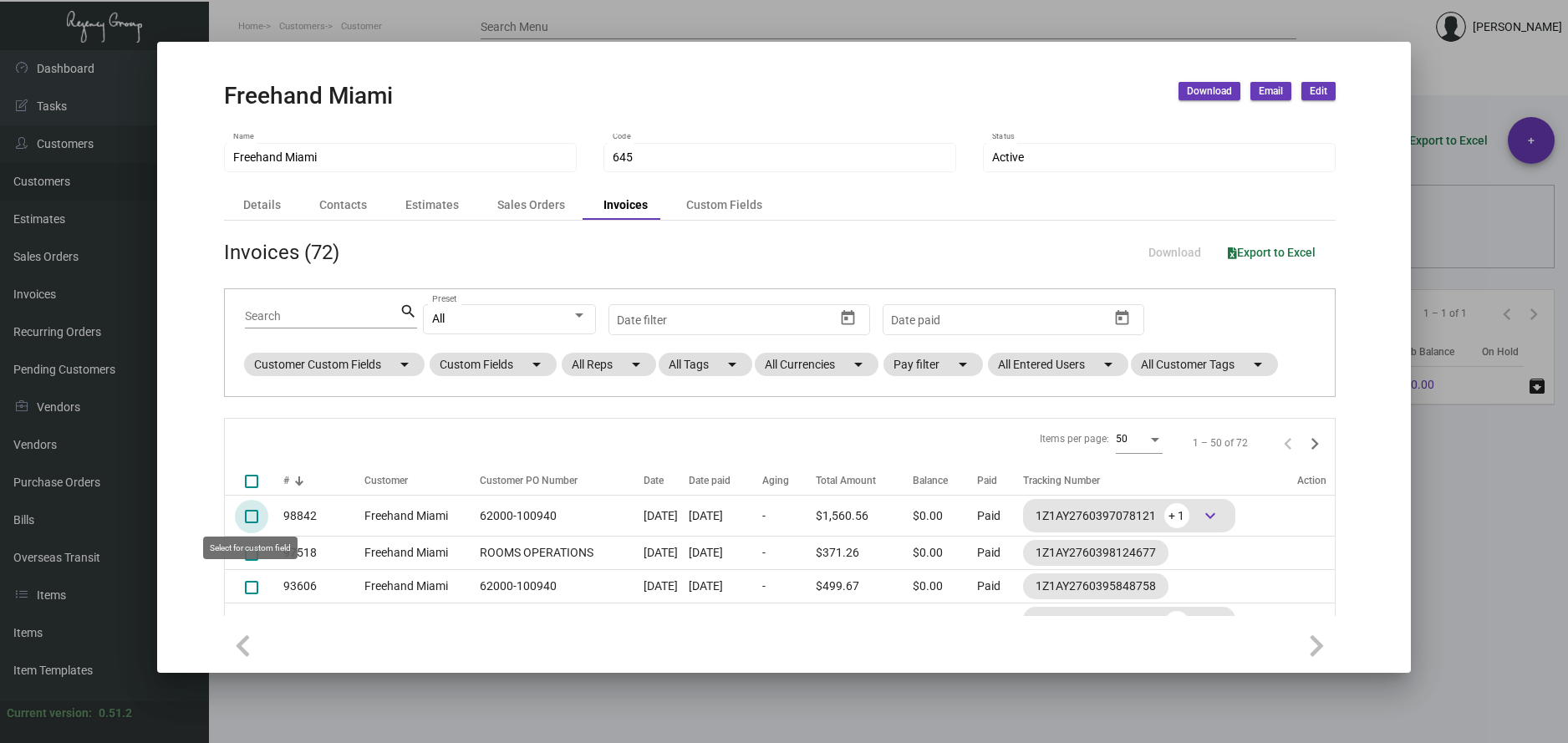
drag, startPoint x: 250, startPoint y: 520, endPoint x: 412, endPoint y: 493, distance: 164.2
click at [251, 520] on span at bounding box center [251, 516] width 13 height 13
click at [251, 523] on input "select row 1" at bounding box center [251, 523] width 1 height 1
checkbox input "true"
click at [1218, 87] on span "Download" at bounding box center [1210, 91] width 45 height 14
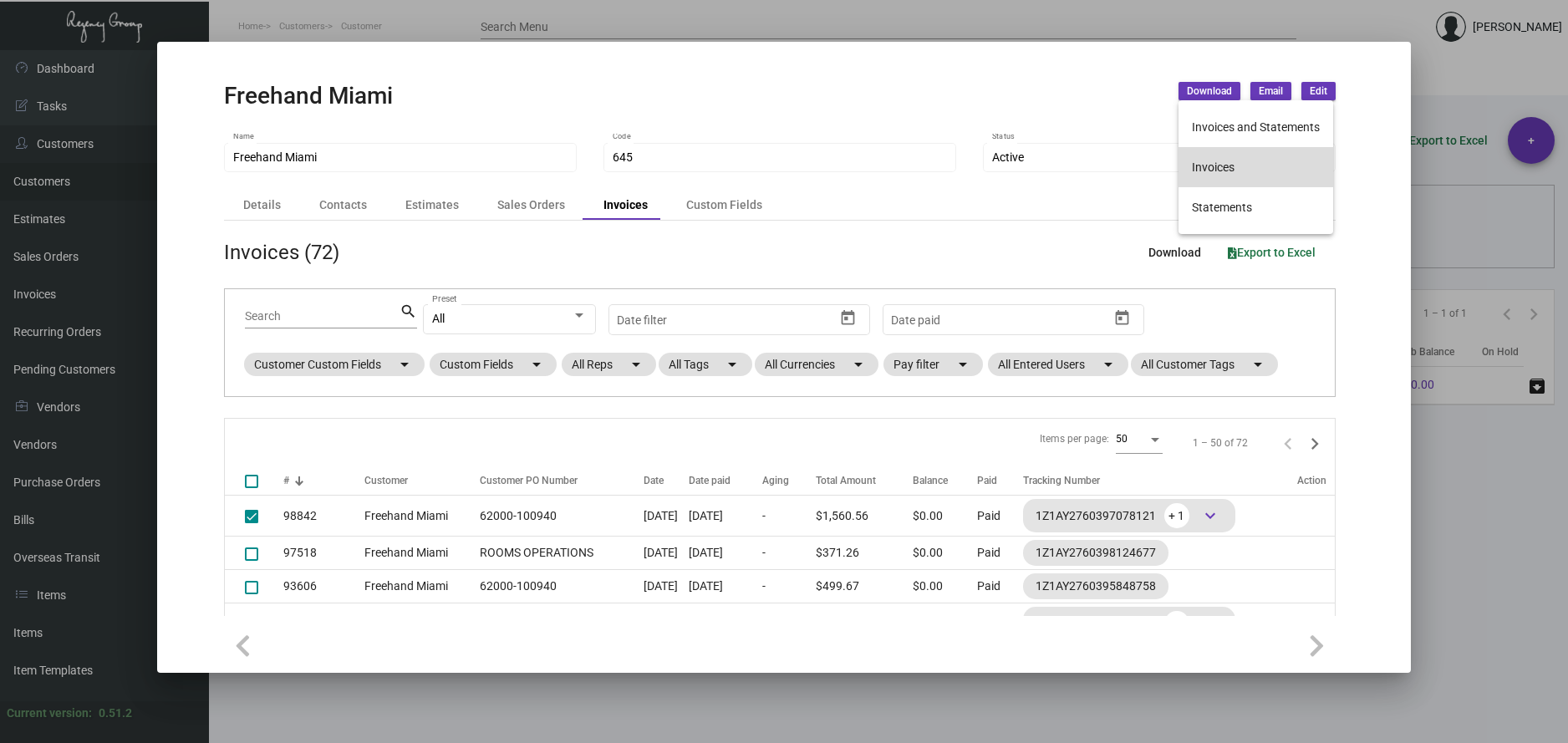
click at [1216, 168] on button "Invoices" at bounding box center [1256, 167] width 155 height 41
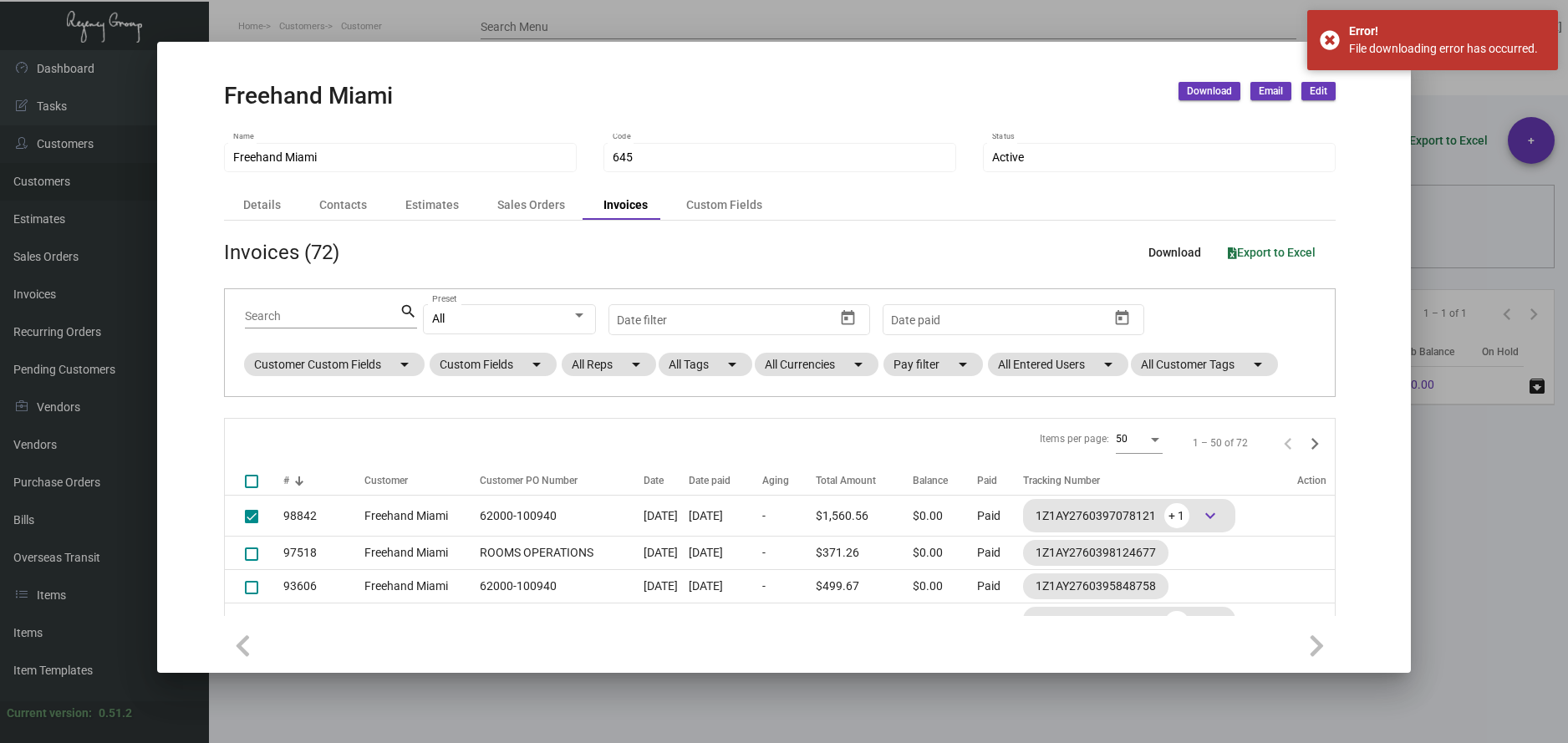
drag, startPoint x: 1144, startPoint y: 172, endPoint x: 615, endPoint y: 260, distance: 536.3
click at [1142, 172] on div "Active Status" at bounding box center [1159, 157] width 335 height 33
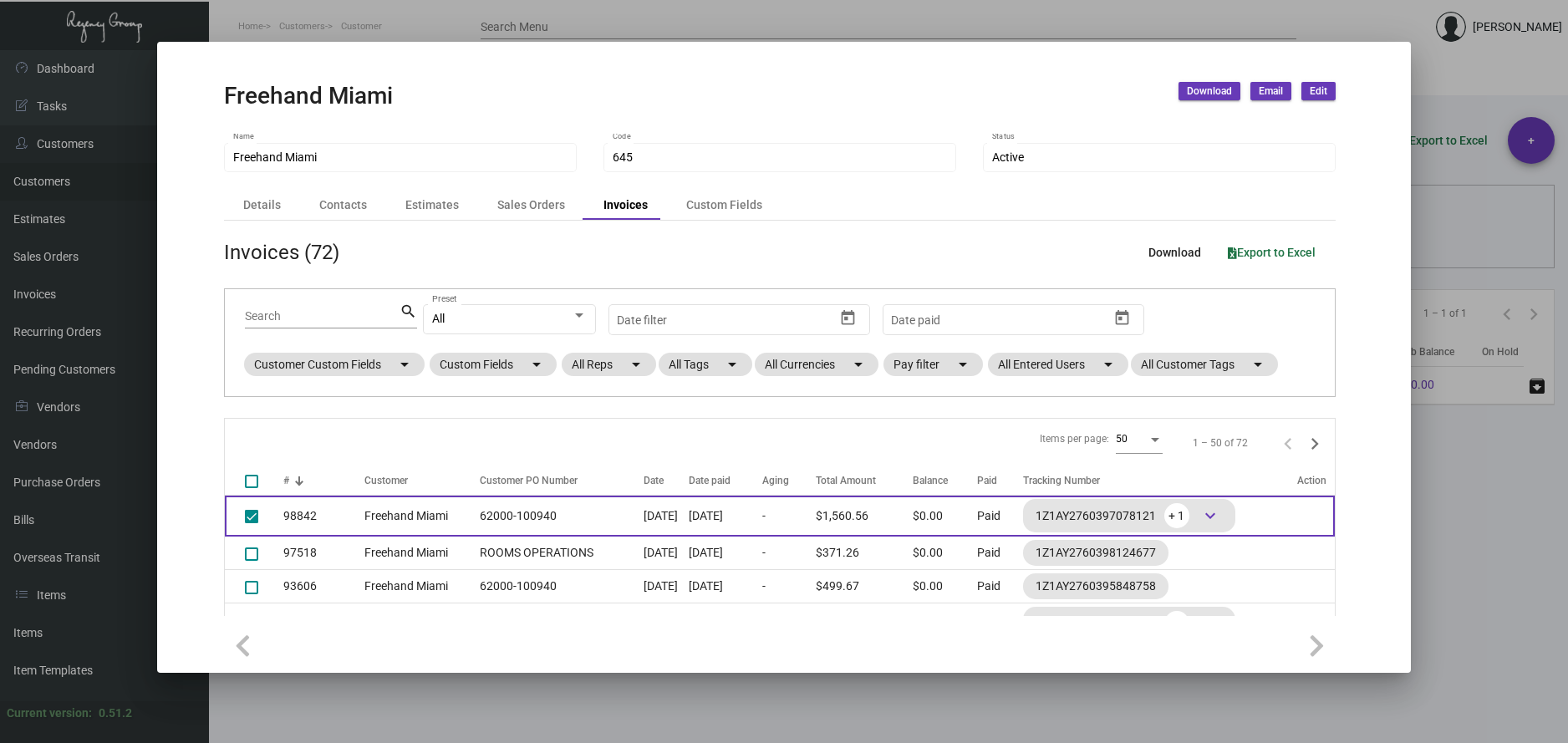
click at [244, 518] on td at bounding box center [254, 515] width 59 height 41
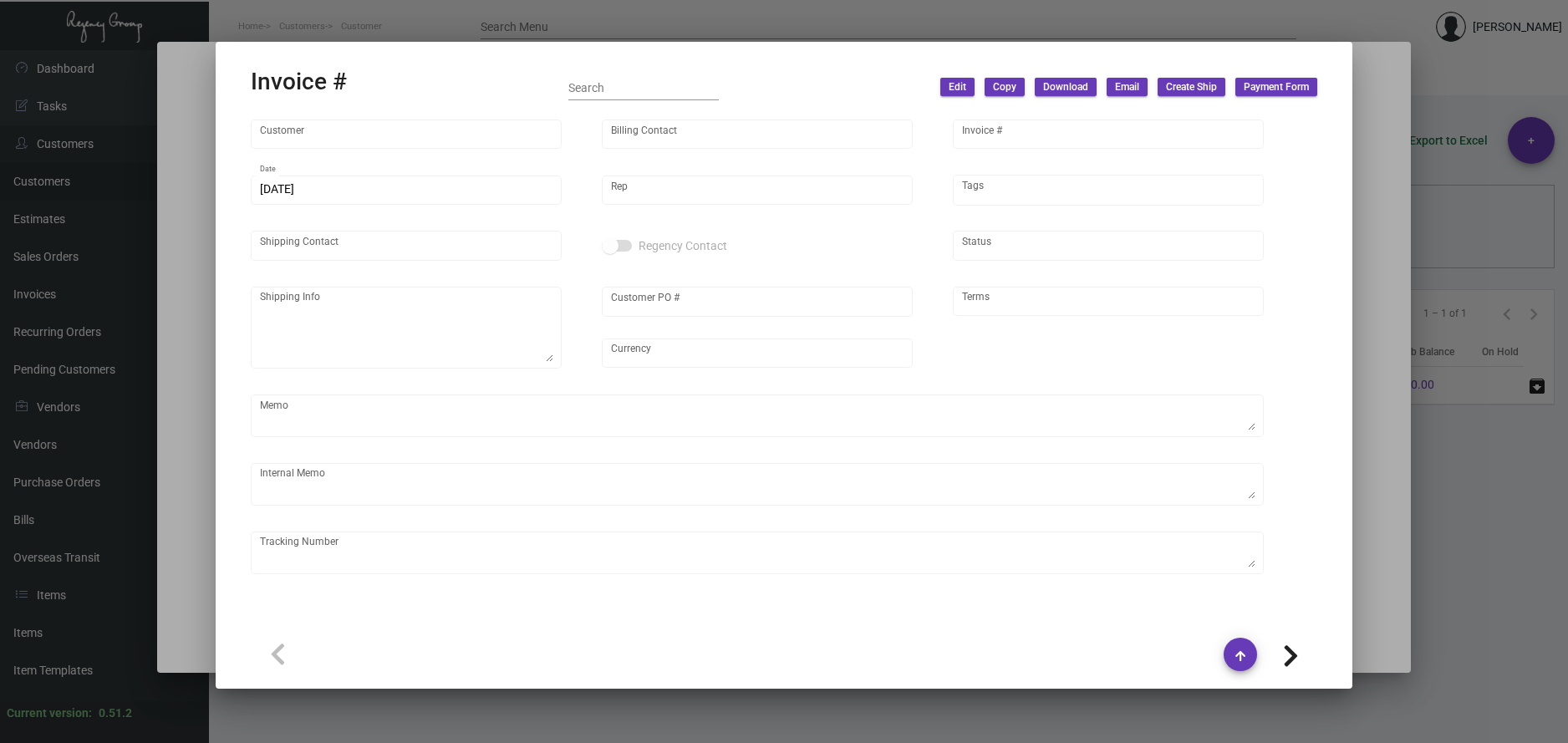
type input "Freehand Miami"
type input "Accounts Receivable"
type input "98842"
type input "[DATE]"
type input "[PERSON_NAME]"
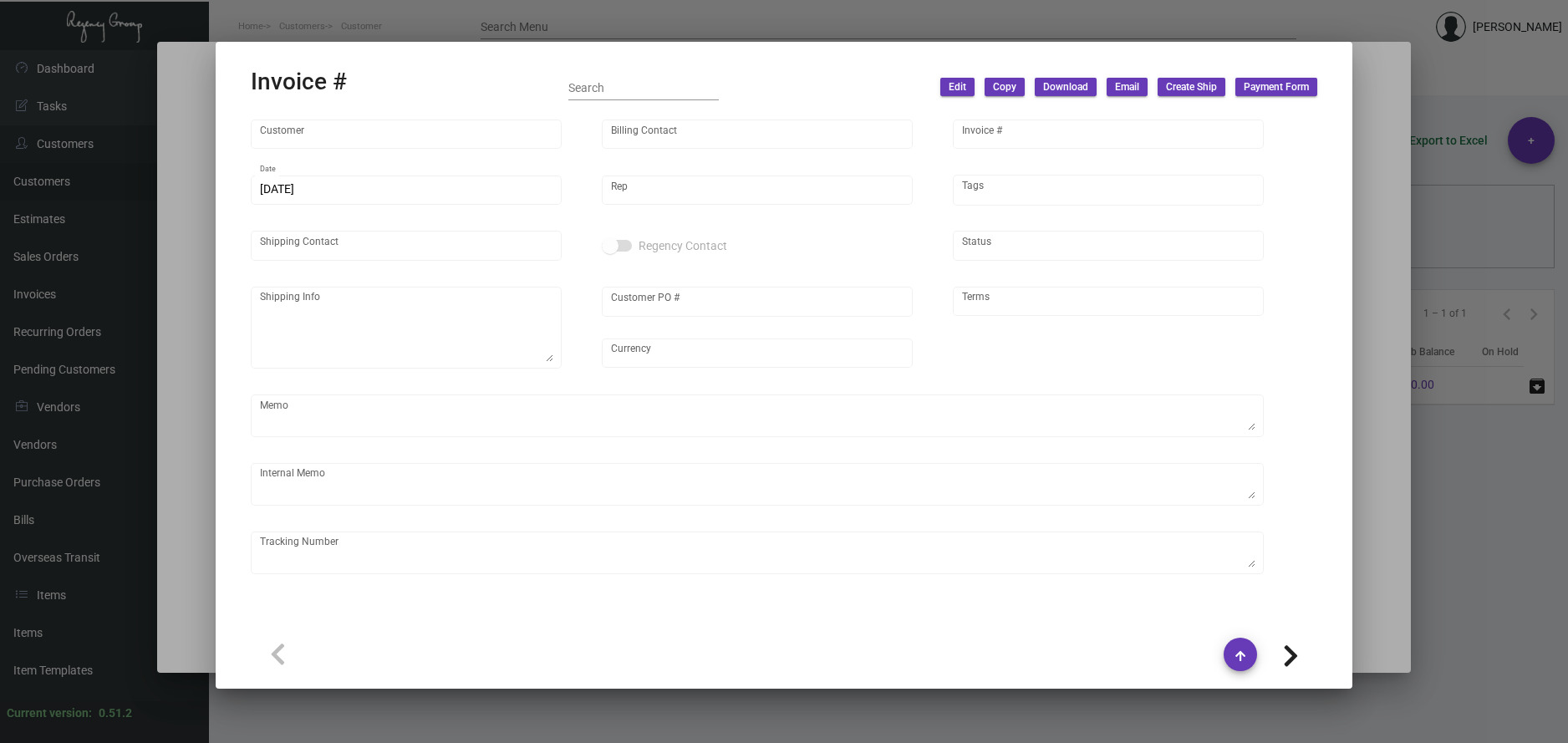
type input "[PERSON_NAME]"
type textarea "Freehand Miami - [PERSON_NAME] [STREET_ADDRESS]"
type input "62000-100940"
type input "United States Dollar $"
type input "Net 30"
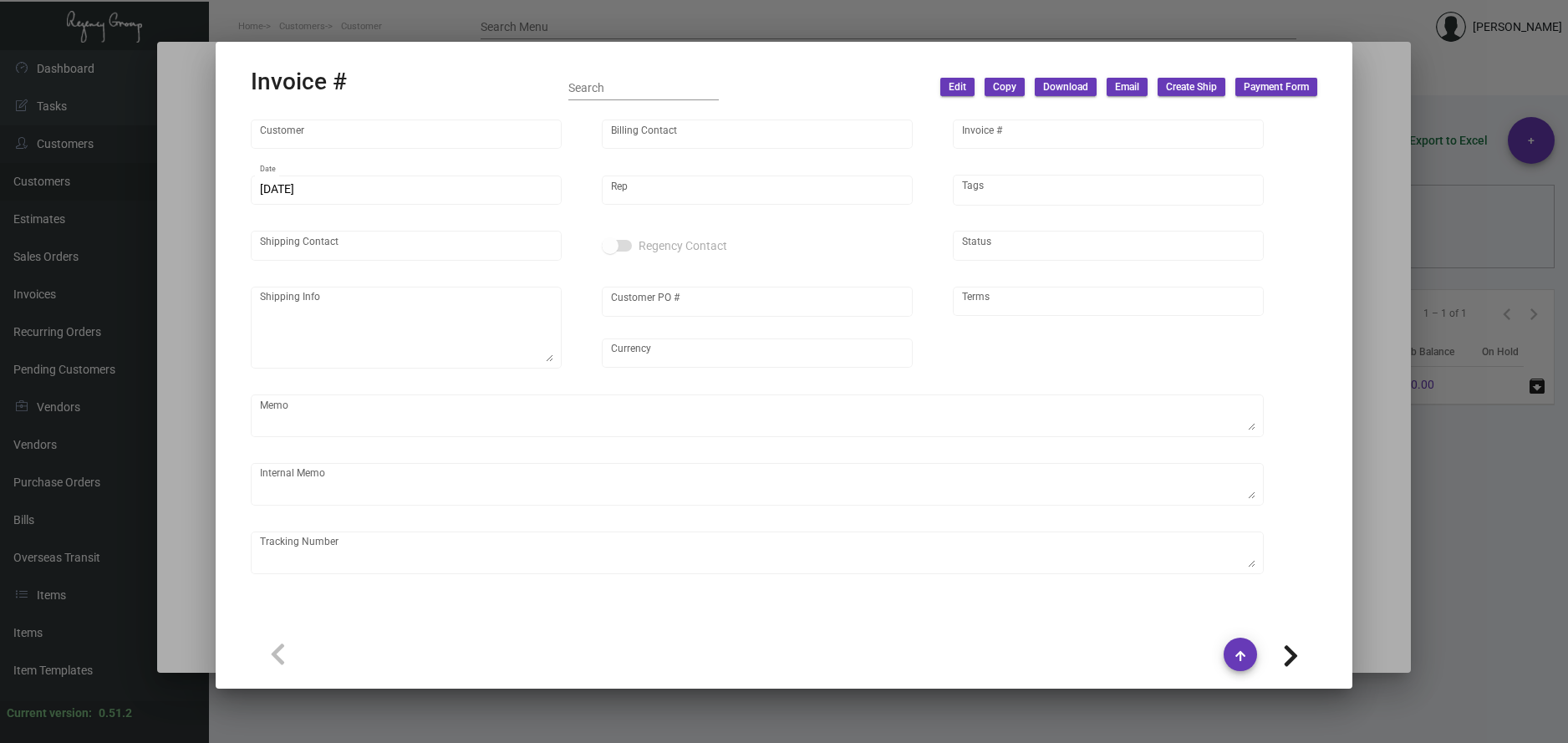
type textarea "26.95"
type input "$ 68.47"
type input "[DATE]"
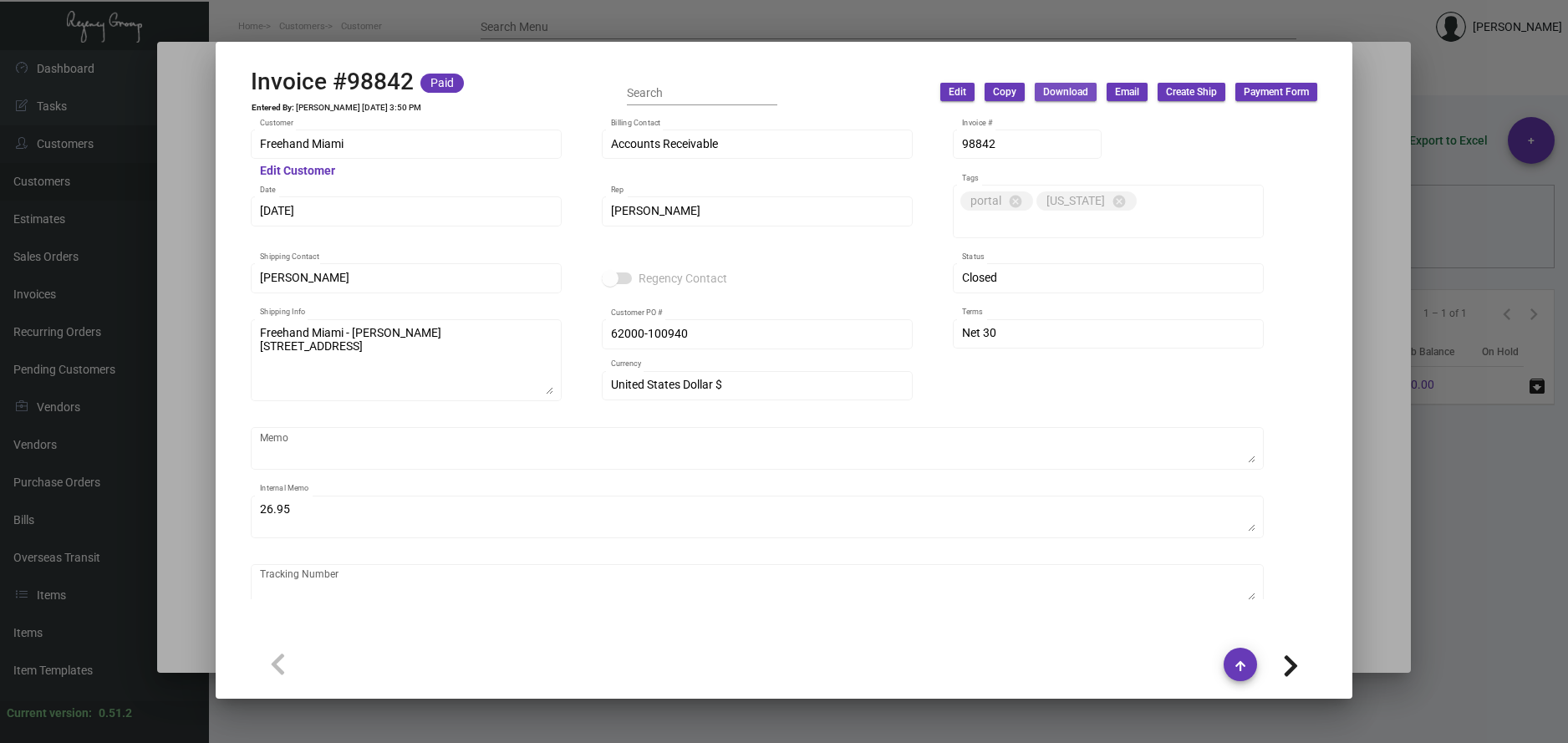
click at [1067, 92] on span "Download" at bounding box center [1066, 92] width 45 height 14
click at [1166, 131] on button "With Description" at bounding box center [1201, 127] width 128 height 41
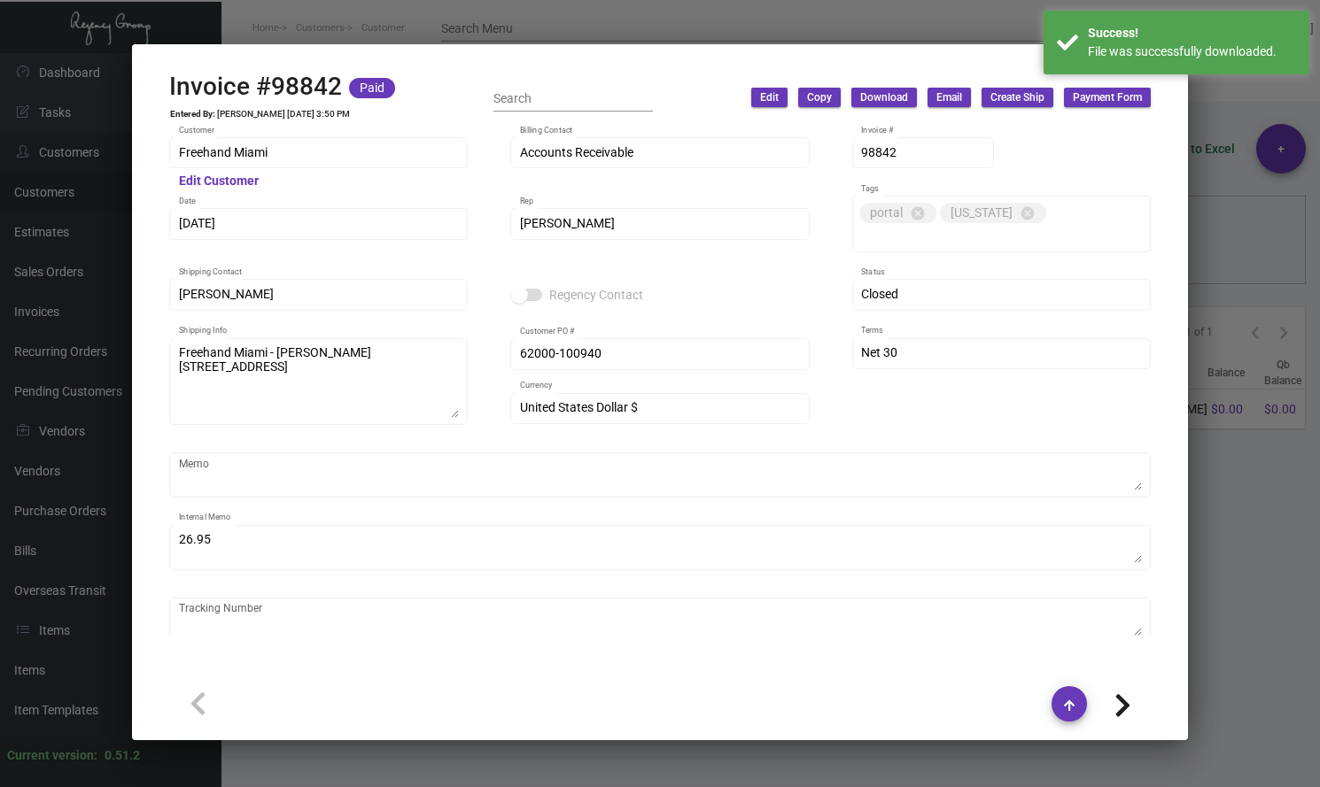
click at [533, 27] on div at bounding box center [660, 393] width 1320 height 787
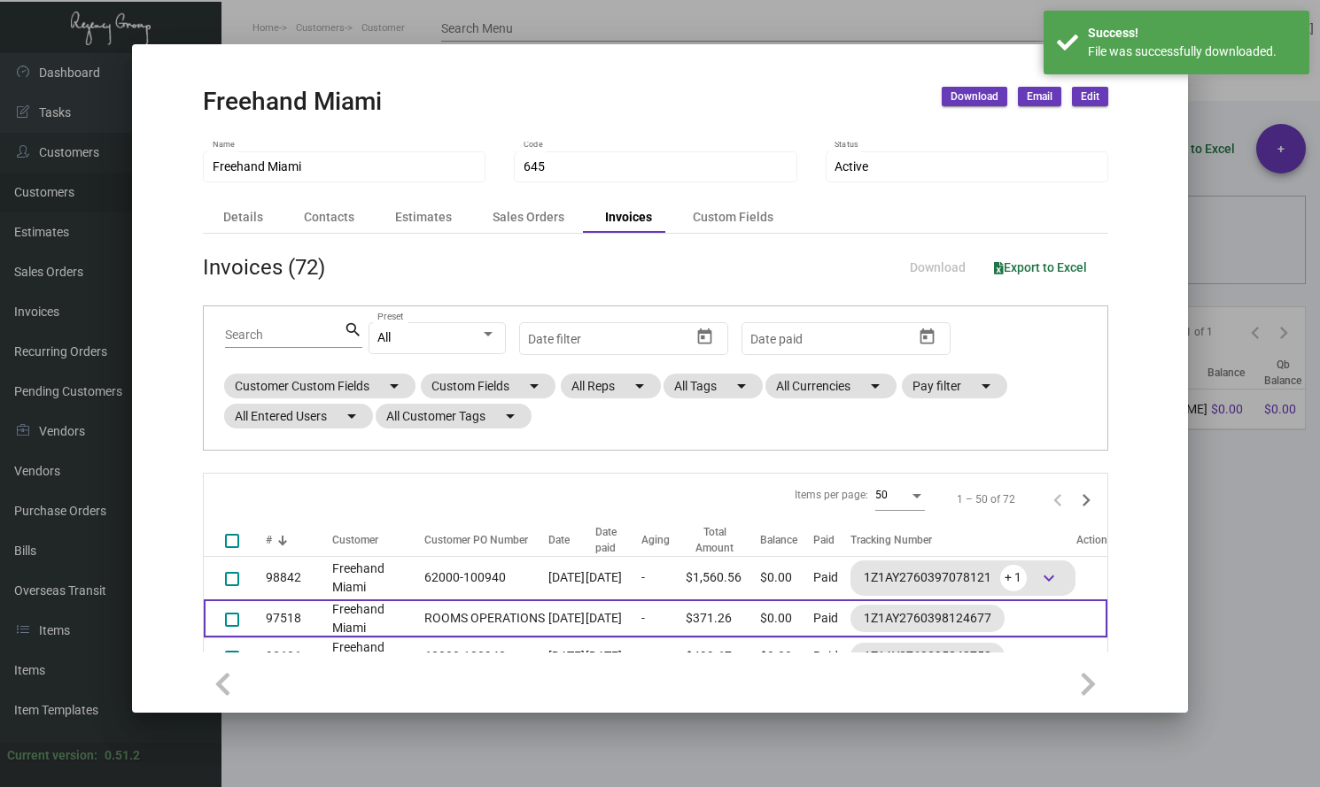
click at [336, 619] on td "Freehand Miami" at bounding box center [373, 619] width 83 height 38
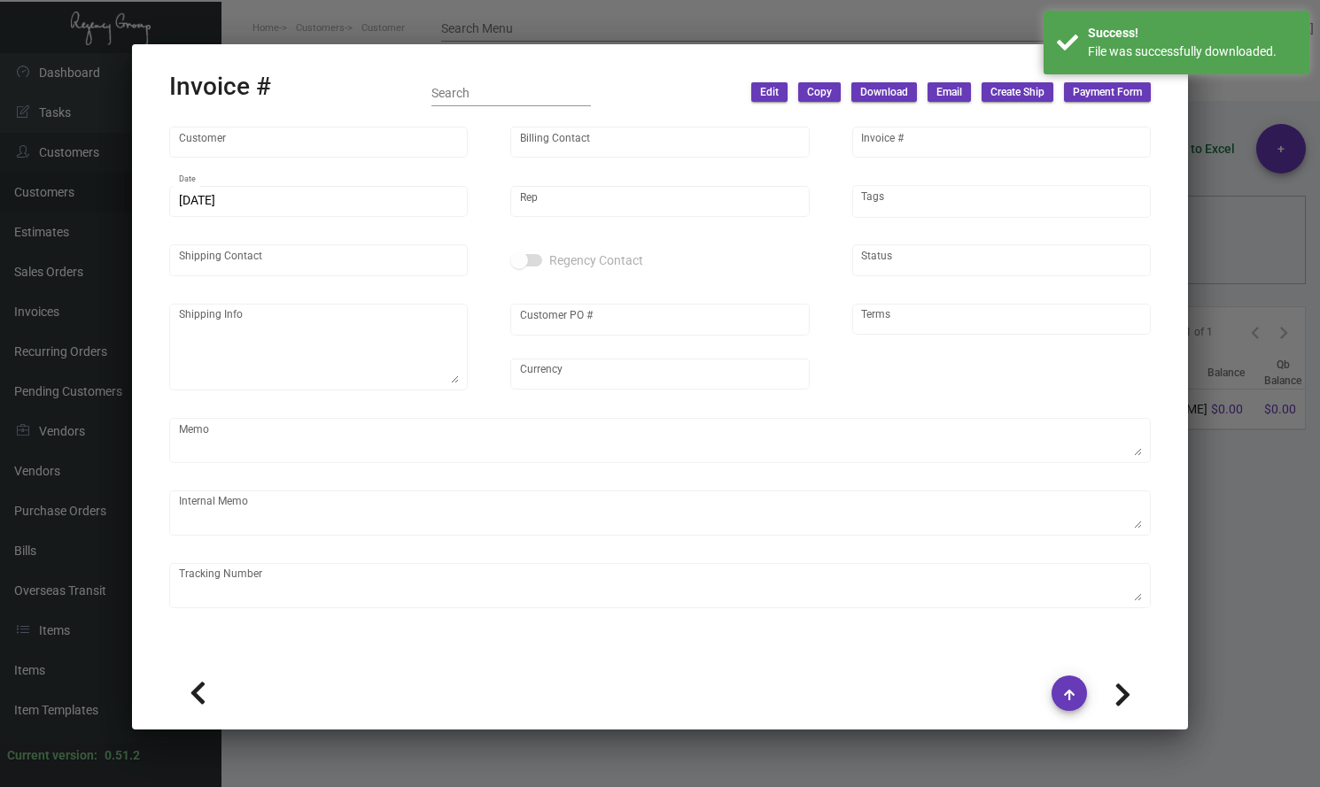
type input "Freehand Miami"
type input "Accounts Receivable"
type input "97518"
type input "[DATE]"
type input "[PERSON_NAME]"
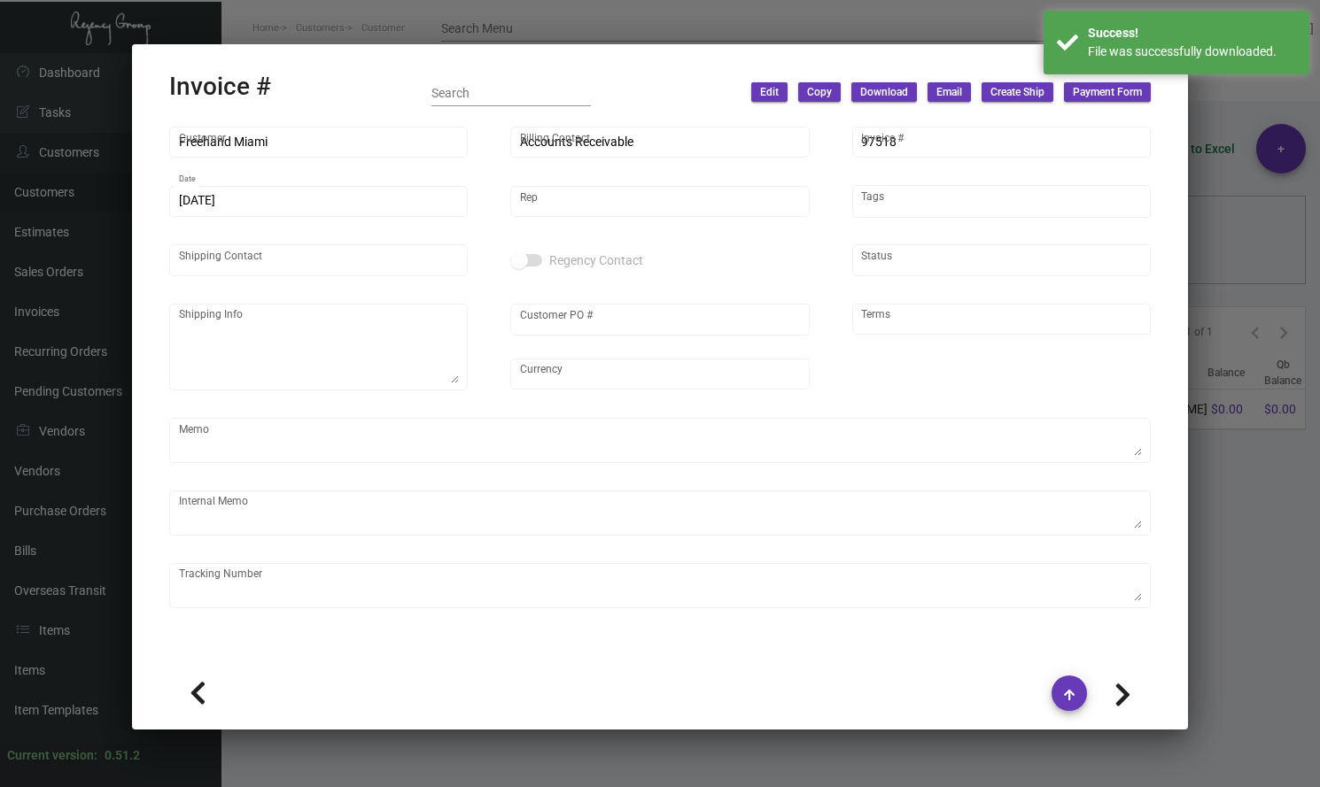
type input "[PERSON_NAME]"
type textarea "Freehand Miami - [PERSON_NAME] [STREET_ADDRESS]"
type input "ROOMS OPERATIONS"
type input "United States Dollar $"
type input "Net 30"
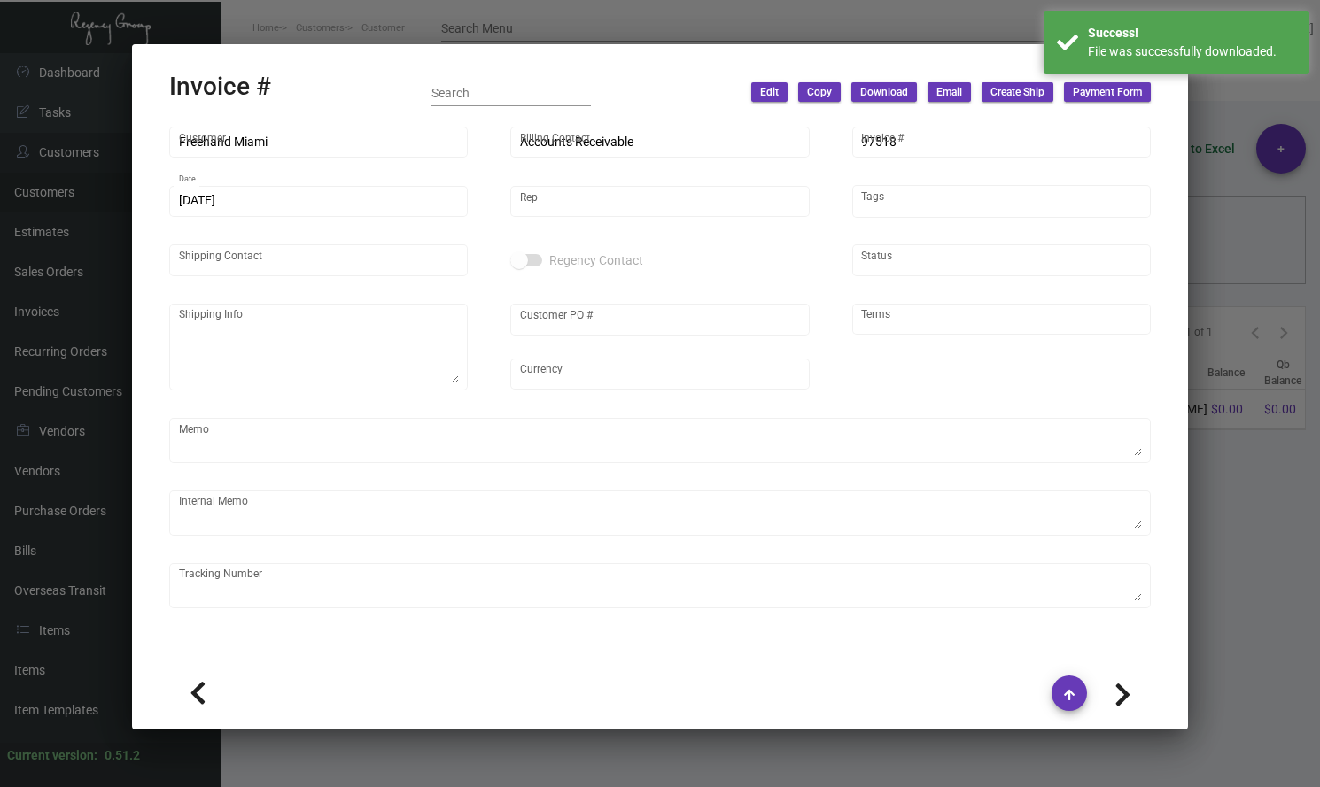
type textarea "8.35"
type input "$ 36.97"
type input "[DATE]"
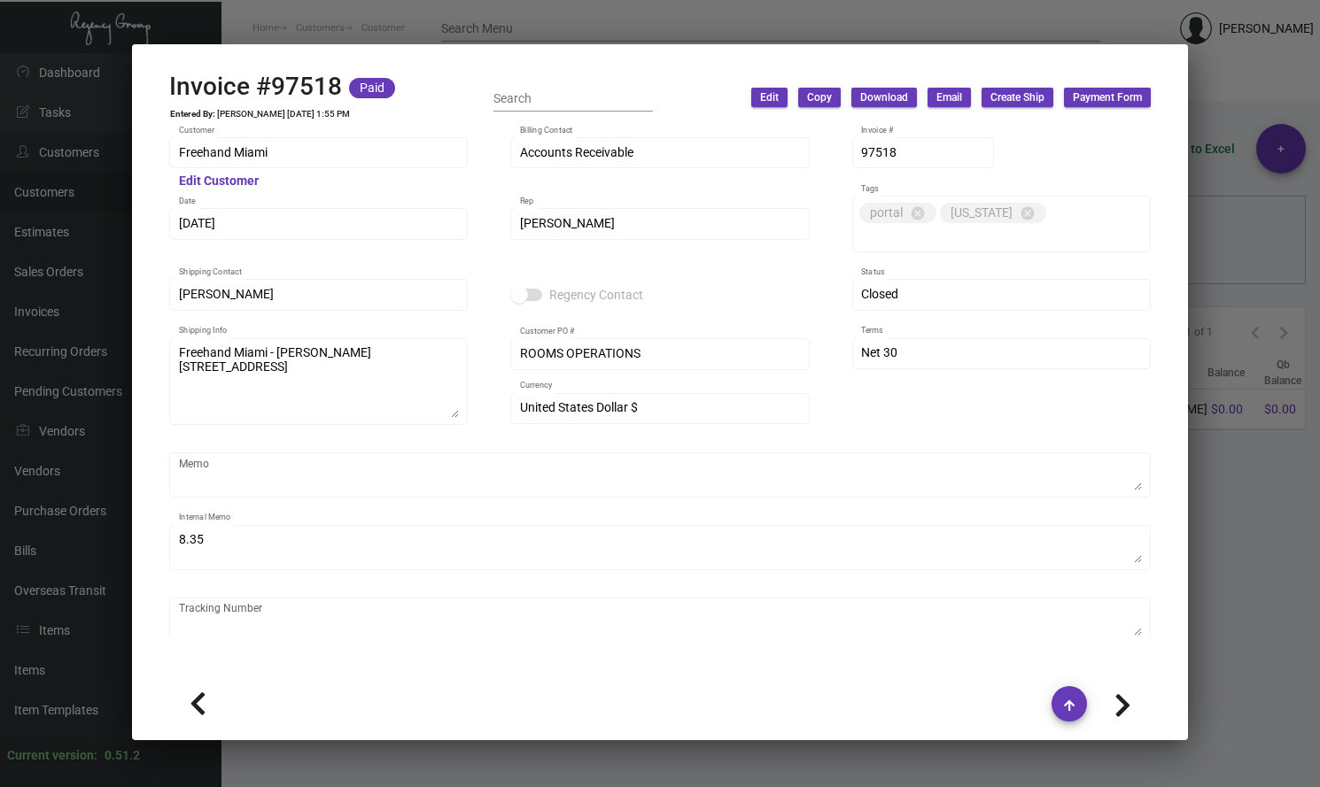
click at [873, 98] on span "Download" at bounding box center [884, 97] width 48 height 15
click at [998, 132] on button "With Description" at bounding box center [1027, 135] width 136 height 43
click at [1078, 27] on div at bounding box center [660, 393] width 1320 height 787
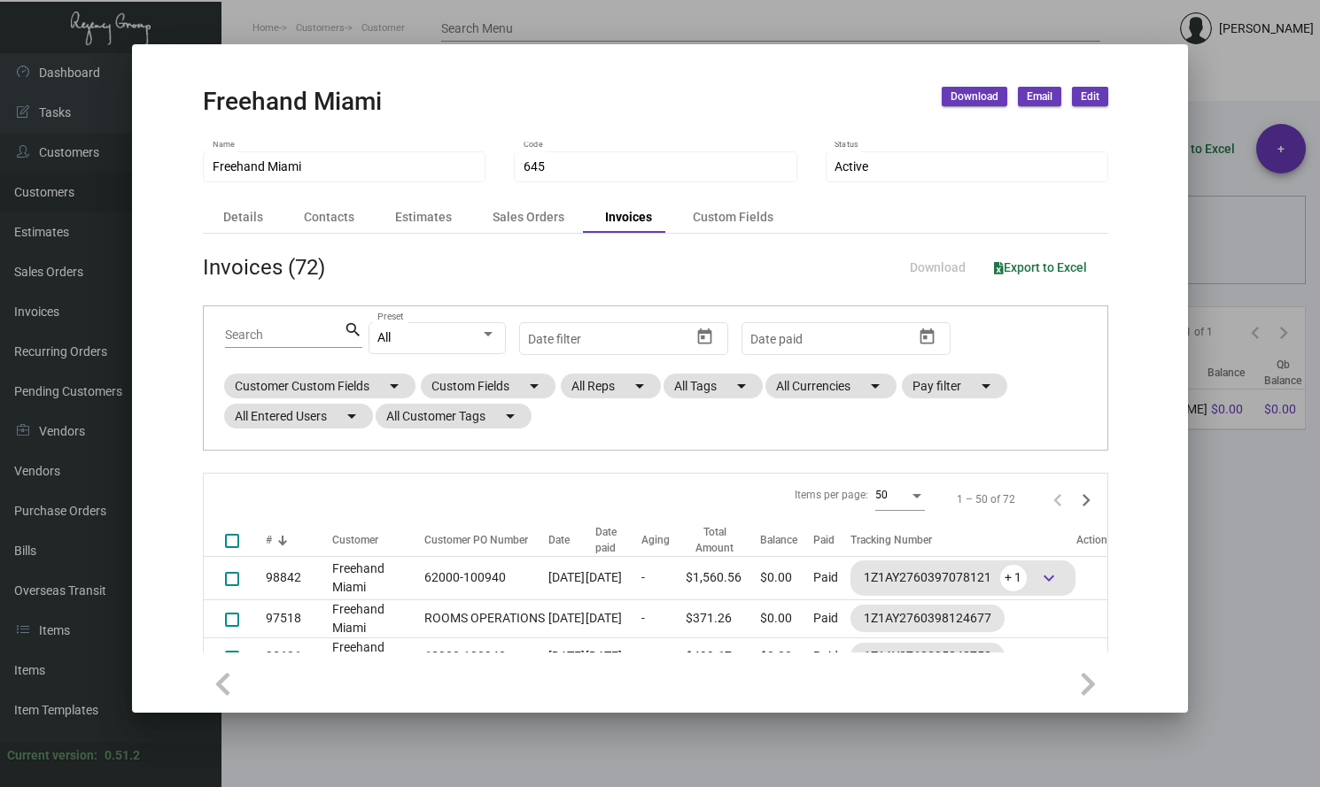
click at [983, 37] on div at bounding box center [660, 393] width 1320 height 787
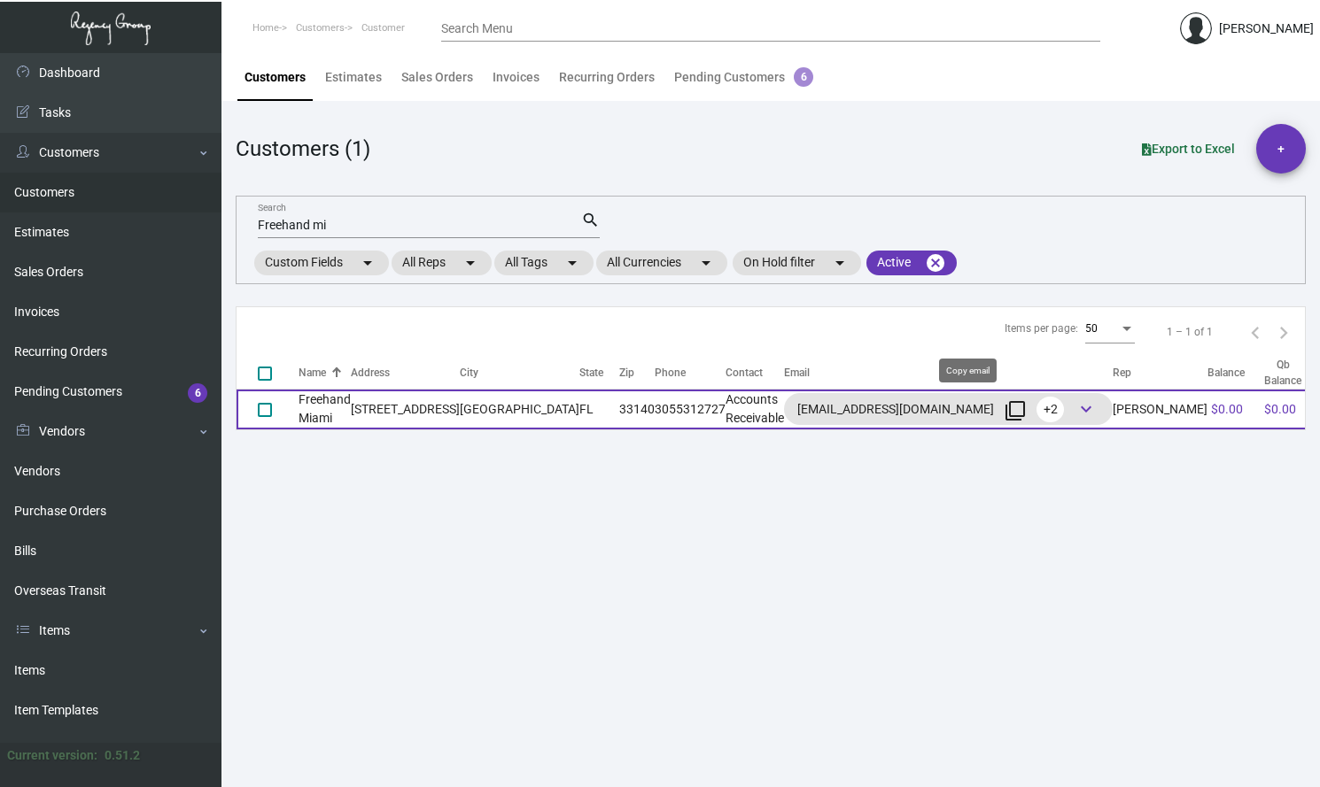
click at [1004, 400] on mat-icon "filter_none" at bounding box center [1014, 410] width 21 height 21
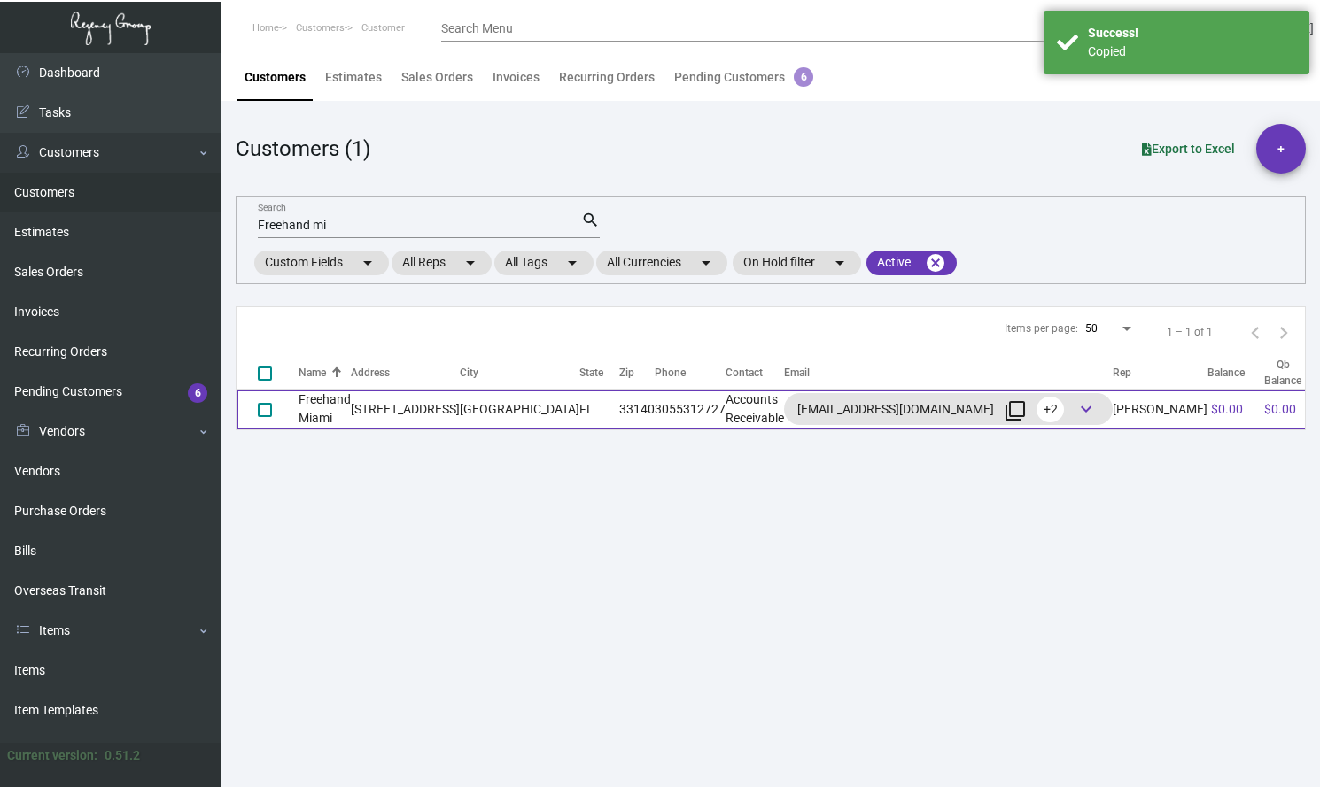
click at [472, 407] on td "[GEOGRAPHIC_DATA]" at bounding box center [520, 410] width 120 height 40
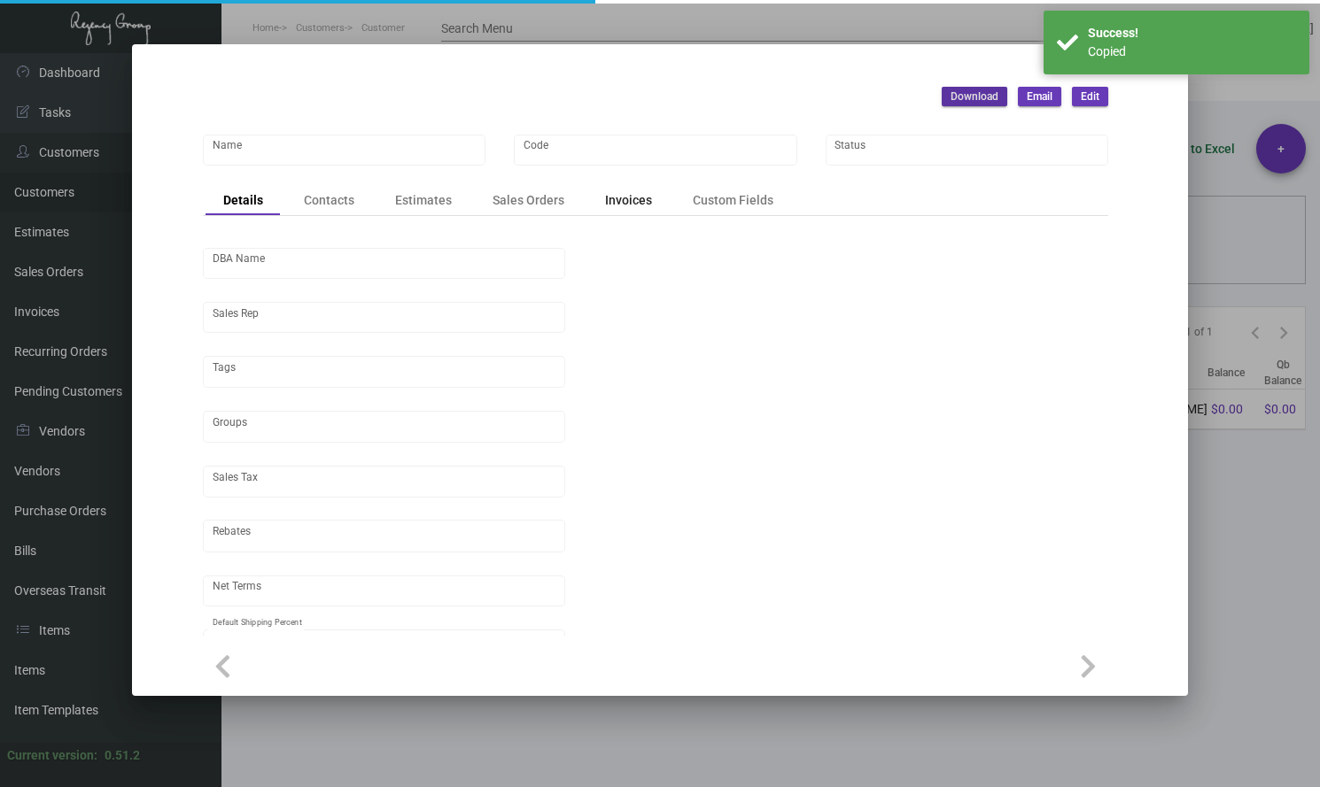
click at [617, 206] on div "Invoices" at bounding box center [628, 200] width 47 height 19
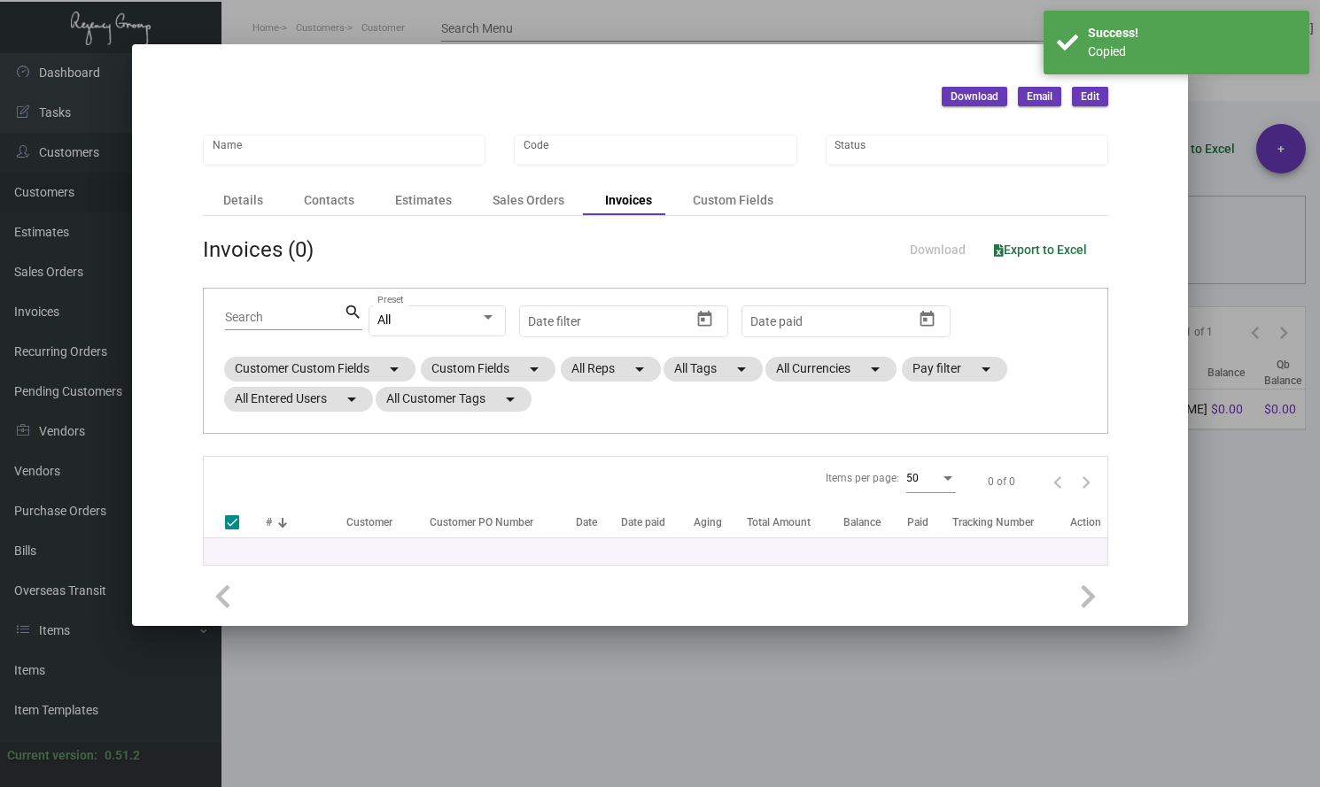
type input "Freehand Miami"
type input "645"
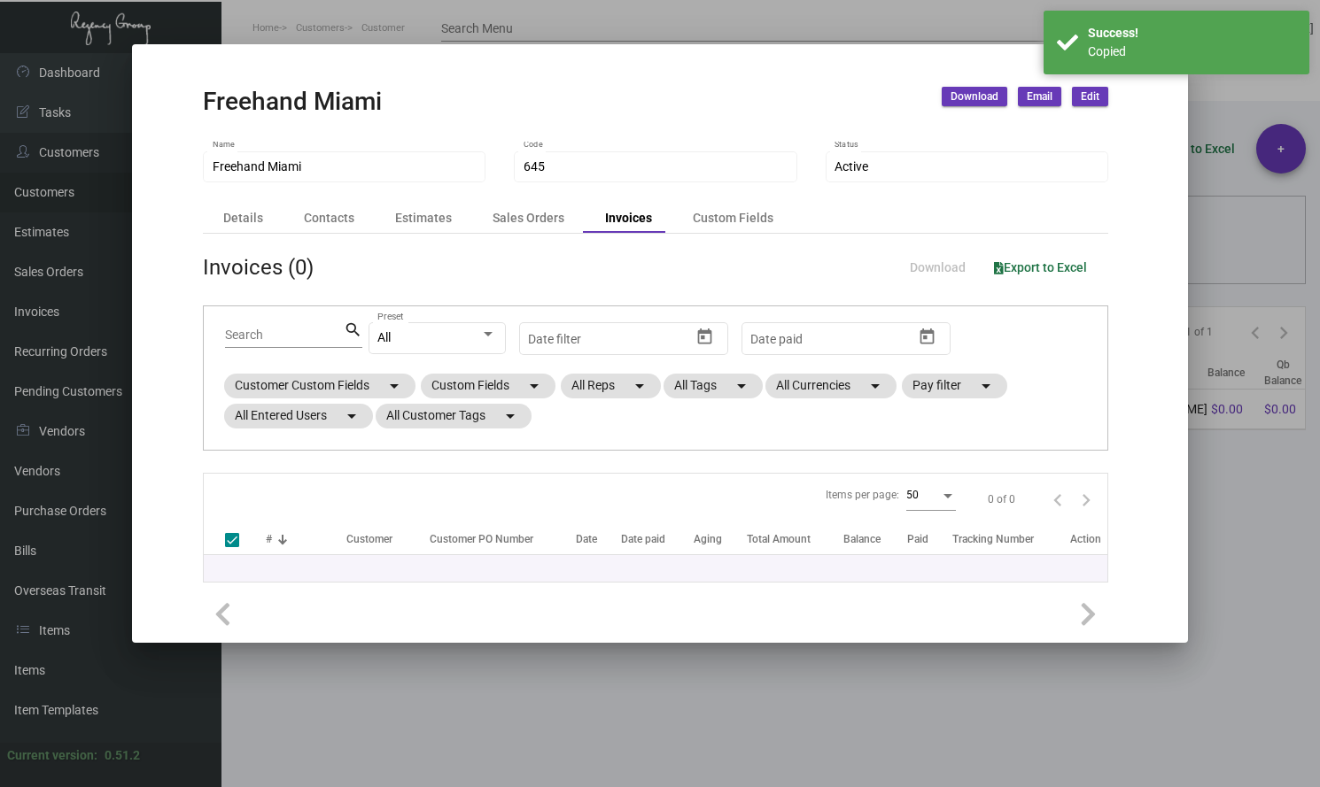
checkbox input "false"
